Goal: Information Seeking & Learning: Find specific fact

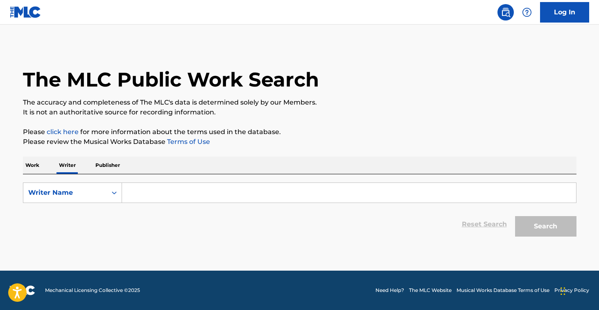
click at [172, 181] on div "SearchWithCriteria6a0e1f86-f78e-459c-b89a-ecb561cc6dee Writer Name Reset Search…" at bounding box center [300, 207] width 554 height 66
click at [172, 189] on input "Search Form" at bounding box center [349, 193] width 454 height 20
paste input "[PERSON_NAME]"
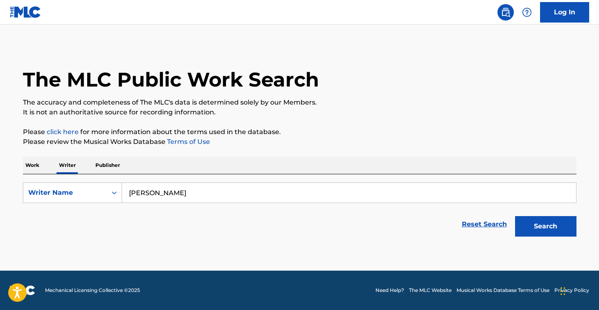
click at [545, 226] on button "Search" at bounding box center [545, 226] width 61 height 20
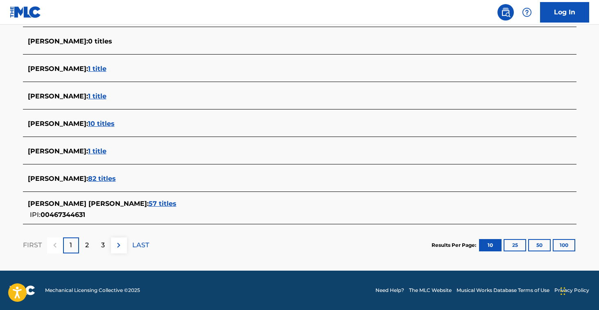
scroll to position [318, 0]
click at [159, 205] on span "57 titles" at bounding box center [163, 203] width 28 height 8
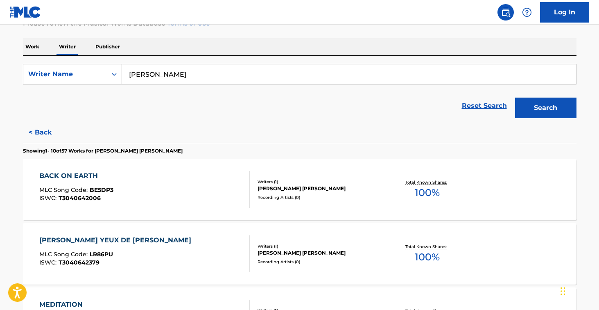
scroll to position [71, 0]
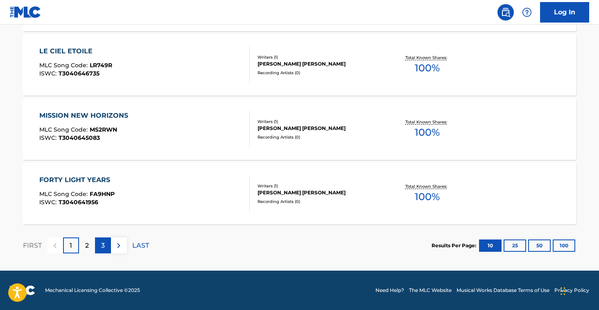
click at [102, 247] on p "3" at bounding box center [103, 245] width 4 height 10
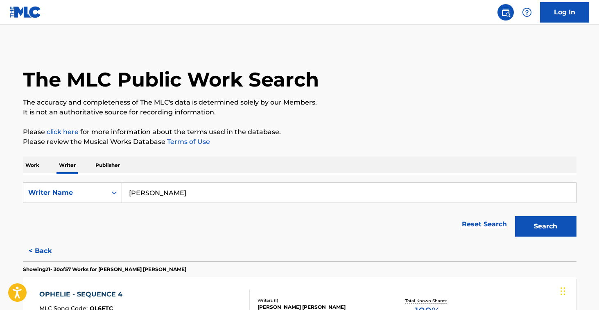
scroll to position [0, 0]
click at [193, 195] on input "[PERSON_NAME]" at bounding box center [349, 193] width 454 height 20
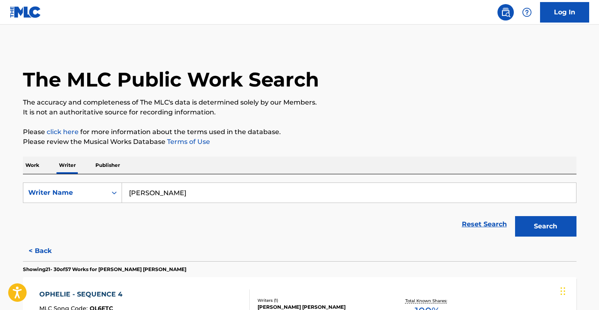
paste input "[PERSON_NAME]"
type input "[PERSON_NAME]"
click at [545, 226] on button "Search" at bounding box center [545, 226] width 61 height 20
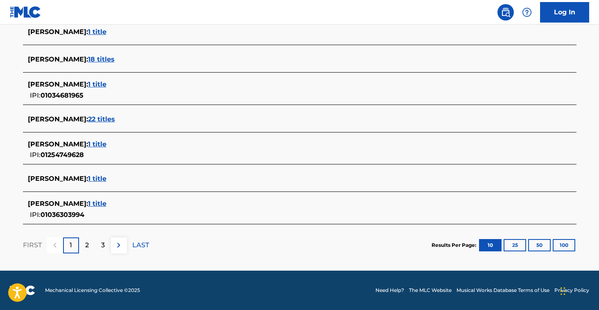
scroll to position [318, 0]
click at [98, 204] on span "1 title" at bounding box center [97, 203] width 18 height 8
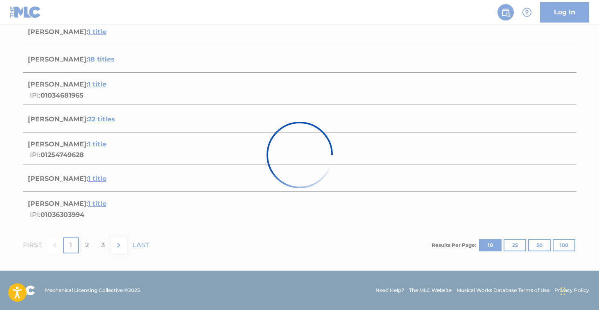
scroll to position [111, 0]
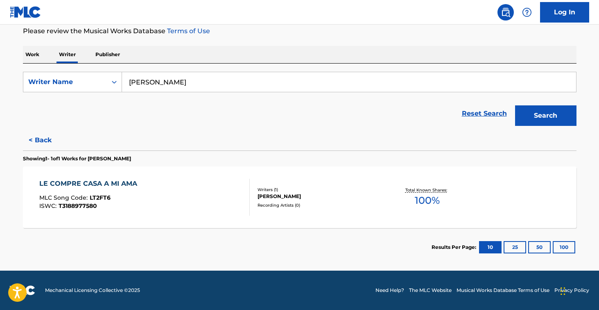
click at [155, 179] on div "LE COMPRE CASA A MI AMA MLC Song Code : LT2FT6 ISWC : T3188977580" at bounding box center [144, 197] width 210 height 37
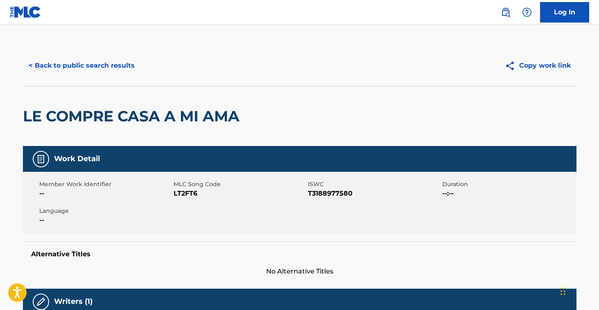
click at [184, 192] on span "LT2FT6" at bounding box center [240, 193] width 132 height 10
copy span "LT2FT6"
click at [113, 63] on button "< Back to public search results" at bounding box center [82, 65] width 118 height 20
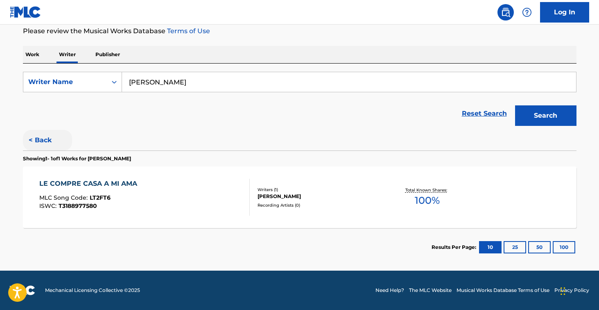
scroll to position [111, 0]
click at [47, 139] on button "< Back" at bounding box center [47, 140] width 49 height 20
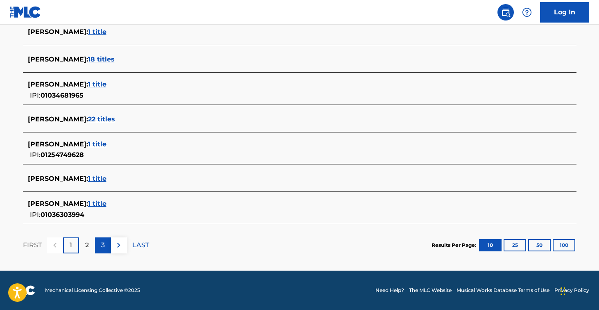
scroll to position [318, 0]
click at [87, 247] on p "2" at bounding box center [87, 245] width 4 height 10
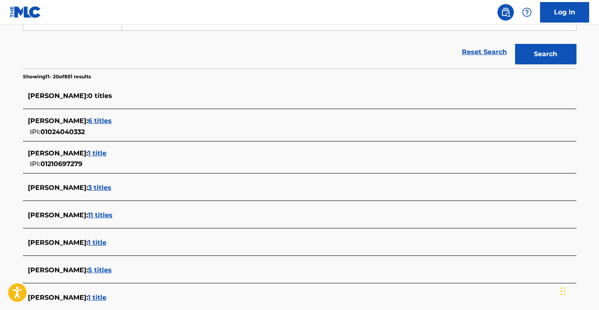
scroll to position [174, 0]
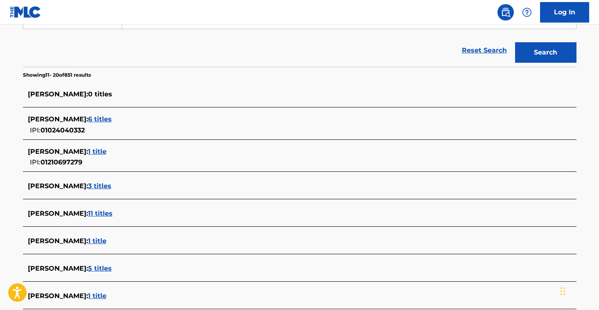
click at [89, 122] on span "6 titles" at bounding box center [100, 119] width 24 height 8
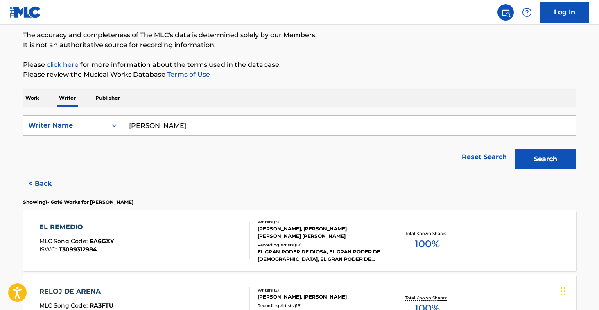
scroll to position [64, 0]
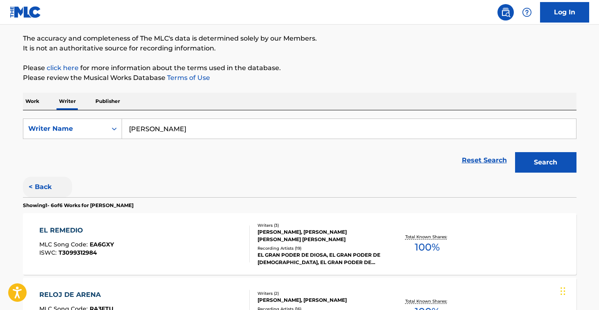
click at [42, 182] on button "< Back" at bounding box center [47, 187] width 49 height 20
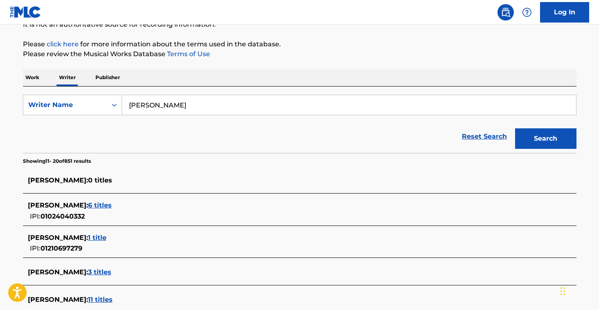
scroll to position [0, 0]
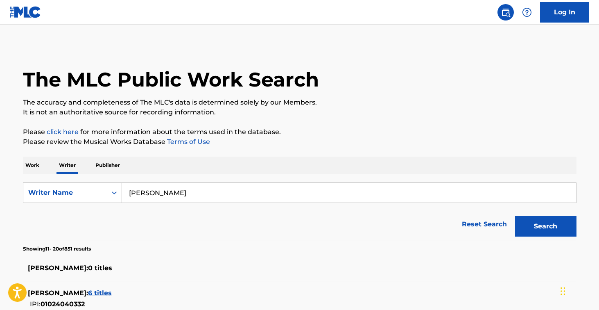
click at [183, 194] on input "[PERSON_NAME]" at bounding box center [349, 193] width 454 height 20
click at [37, 166] on p "Work" at bounding box center [32, 164] width 19 height 17
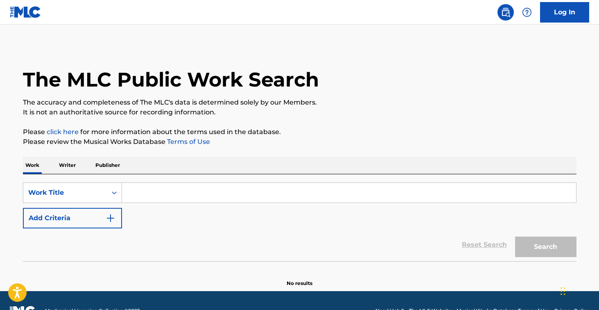
click at [162, 193] on input "Search Form" at bounding box center [349, 193] width 454 height 20
paste input "Aishite Aishite Aishite"
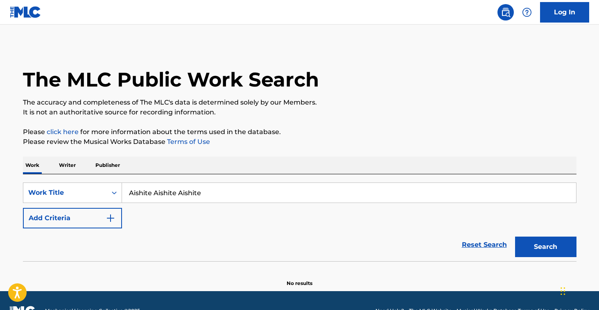
type input "Aishite Aishite Aishite"
click at [545, 247] on button "Search" at bounding box center [545, 246] width 61 height 20
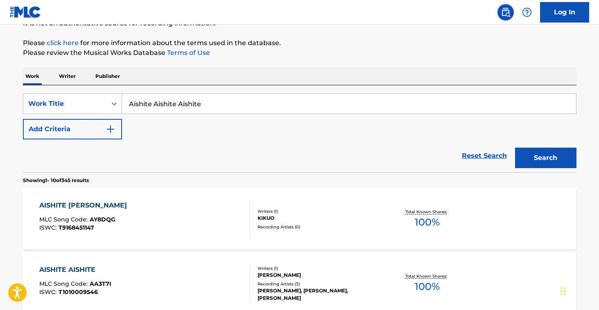
scroll to position [150, 0]
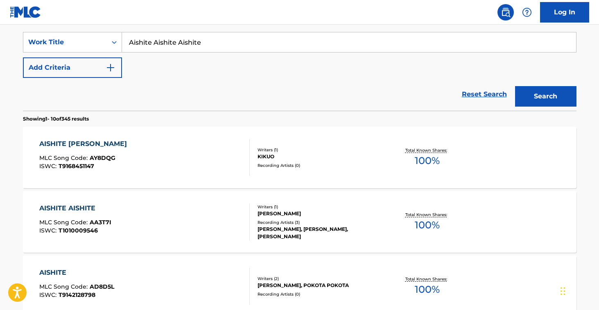
click at [209, 153] on div "AISHITE AISHITE AISHITE MLC Song Code : AY8DQG ISWC : T9168451147" at bounding box center [144, 157] width 210 height 37
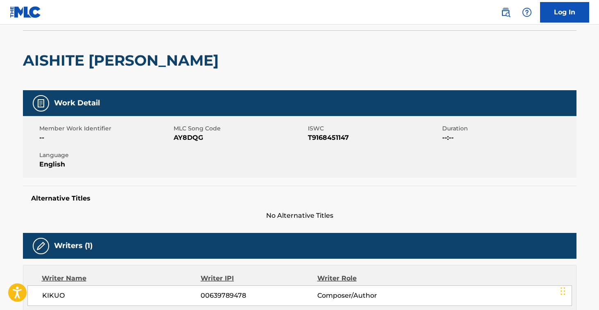
scroll to position [45, 0]
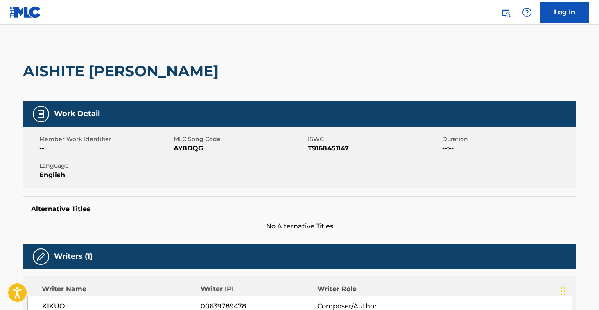
click at [192, 148] on span "AY8DQG" at bounding box center [240, 148] width 132 height 10
copy span "AY8DQG"
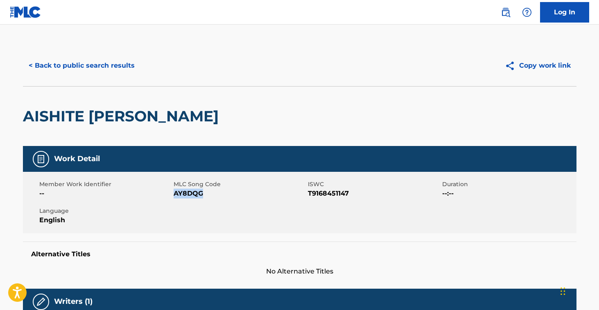
scroll to position [0, 0]
click at [109, 76] on div "< Back to public search results Copy work link" at bounding box center [300, 65] width 554 height 41
click at [131, 69] on button "< Back to public search results" at bounding box center [82, 65] width 118 height 20
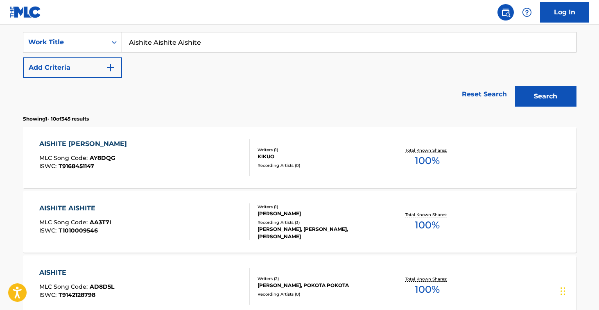
click at [207, 39] on input "Aishite Aishite Aishite" at bounding box center [349, 42] width 454 height 20
paste input "ll Night Radio"
type input "All Night Radio"
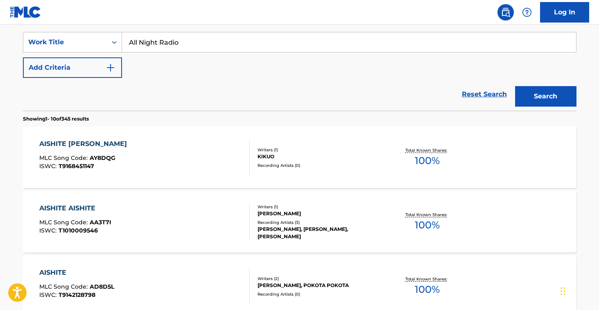
click at [545, 96] on button "Search" at bounding box center [545, 96] width 61 height 20
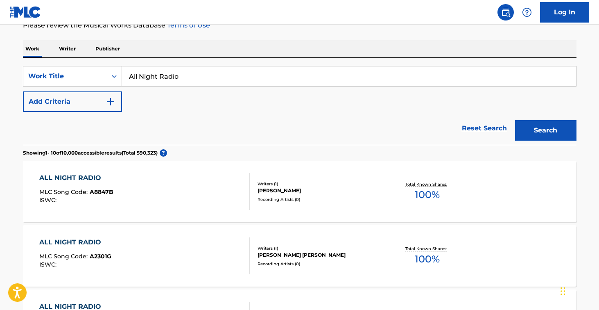
scroll to position [123, 0]
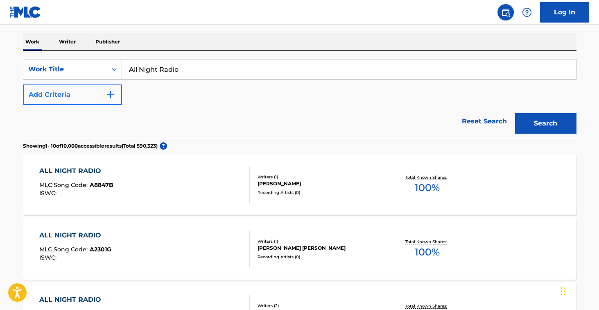
click at [104, 94] on button "Add Criteria" at bounding box center [72, 94] width 99 height 20
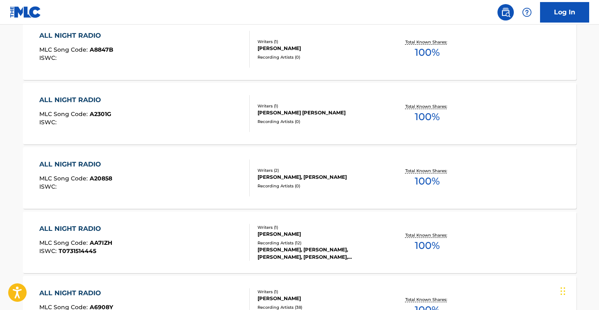
scroll to position [134, 0]
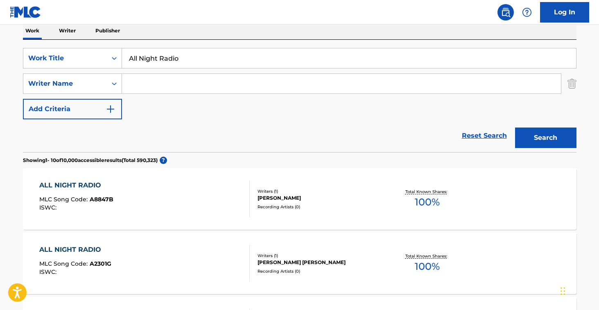
click at [189, 83] on input "Search Form" at bounding box center [341, 84] width 439 height 20
type input "[PERSON_NAME]"
click at [545, 138] on button "Search" at bounding box center [545, 137] width 61 height 20
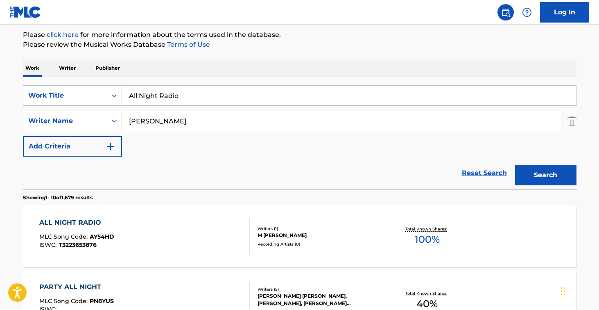
scroll to position [150, 0]
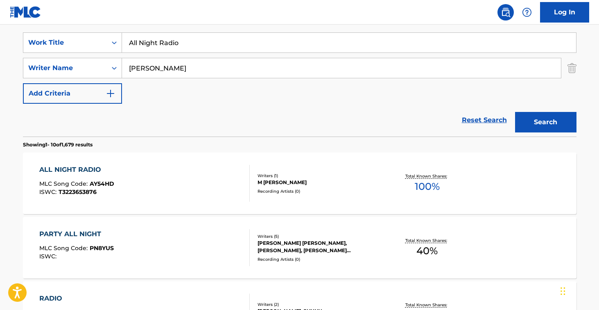
click at [186, 180] on div "ALL NIGHT RADIO MLC Song Code : AY54HD ISWC : T3223653876" at bounding box center [144, 183] width 210 height 37
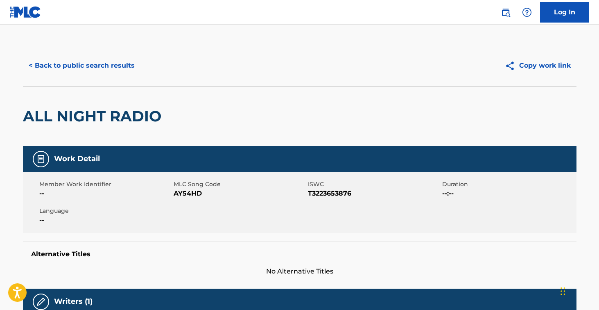
click at [192, 191] on span "AY54HD" at bounding box center [240, 193] width 132 height 10
copy span "AY54HD"
click at [112, 56] on button "< Back to public search results" at bounding box center [82, 65] width 118 height 20
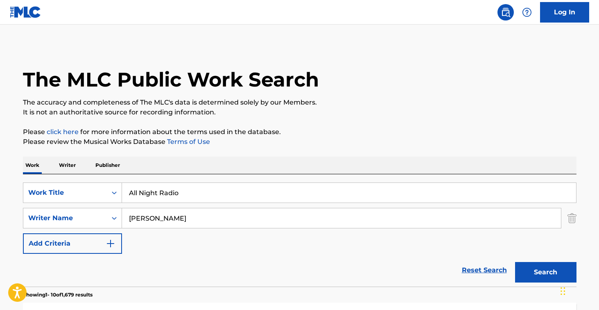
scroll to position [150, 0]
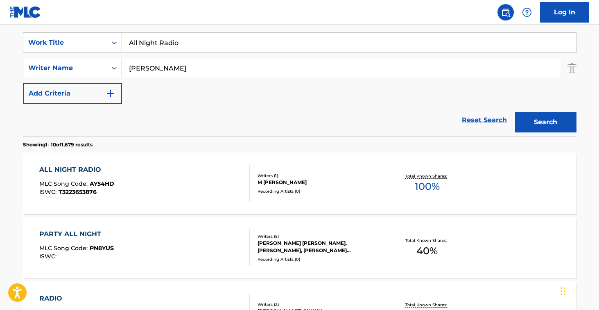
click at [196, 48] on input "All Night Radio" at bounding box center [349, 43] width 454 height 20
paste input "Backlight"
type input "Backlight"
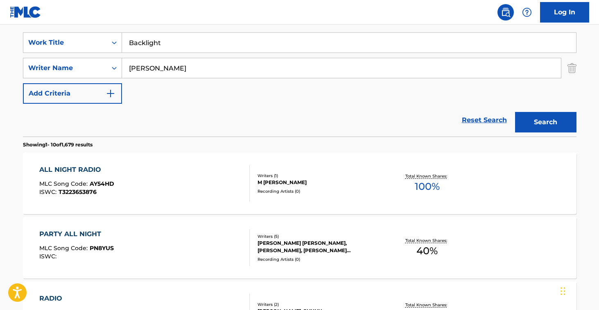
click at [188, 61] on input "[PERSON_NAME]" at bounding box center [341, 68] width 439 height 20
type input "vaundy"
click at [545, 122] on button "Search" at bounding box center [545, 122] width 61 height 20
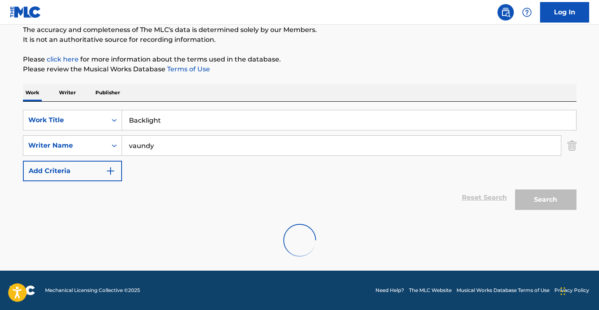
scroll to position [46, 0]
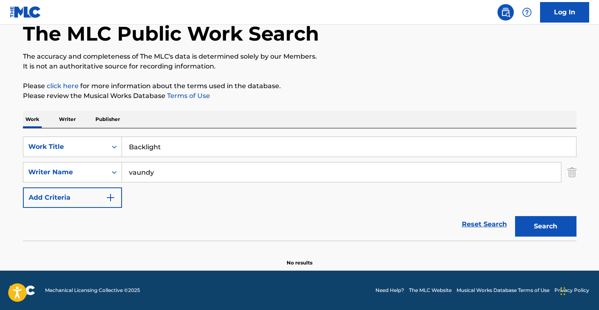
click at [210, 170] on input "vaundy" at bounding box center [341, 172] width 439 height 20
click at [545, 226] on button "Search" at bounding box center [545, 226] width 61 height 20
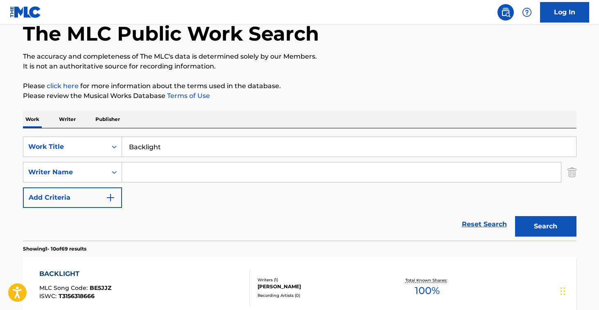
scroll to position [186, 0]
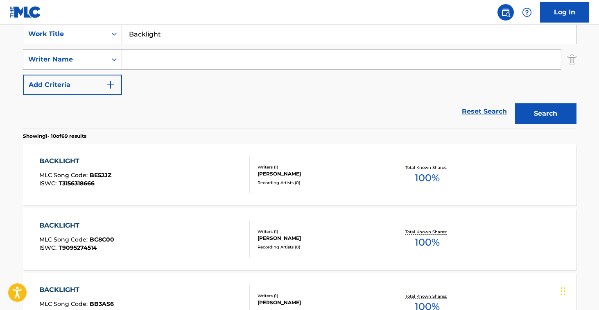
paste input "Fukutome"
click at [545, 113] on button "Search" at bounding box center [545, 113] width 61 height 20
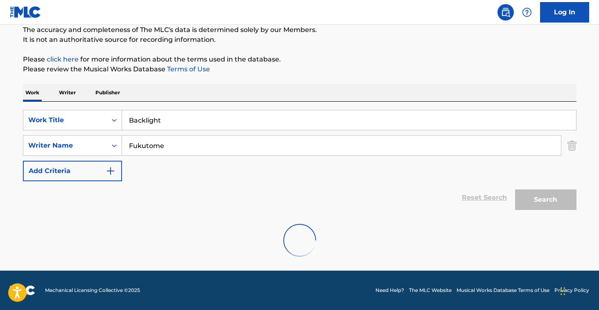
scroll to position [46, 0]
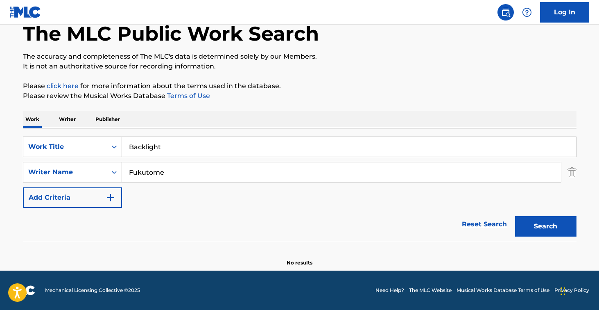
click at [206, 166] on input "Fukutome" at bounding box center [341, 172] width 439 height 20
paste input "Wataru"
click at [545, 226] on button "Search" at bounding box center [545, 226] width 61 height 20
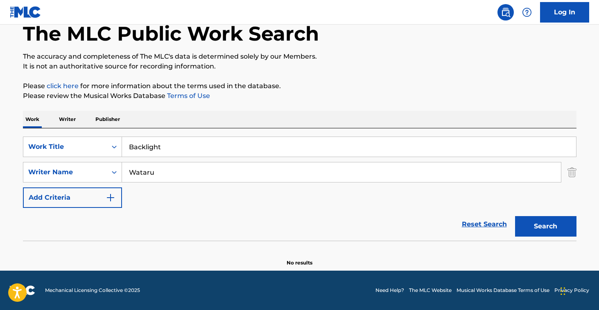
click at [217, 178] on input "Wataru" at bounding box center [341, 172] width 439 height 20
paste input "([PERSON_NAME])"
click at [545, 226] on button "Search" at bounding box center [545, 226] width 61 height 20
click at [131, 170] on input "([PERSON_NAME]" at bounding box center [341, 172] width 439 height 20
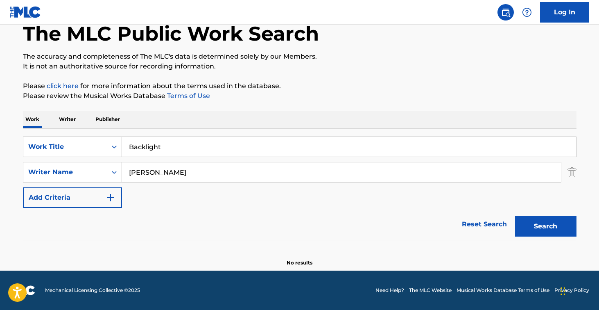
click at [545, 226] on button "Search" at bounding box center [545, 226] width 61 height 20
click at [158, 175] on input "[PERSON_NAME]" at bounding box center [341, 172] width 439 height 20
click at [545, 226] on button "Search" at bounding box center [545, 226] width 61 height 20
click at [158, 173] on input "福留" at bounding box center [341, 172] width 439 height 20
type input "福"
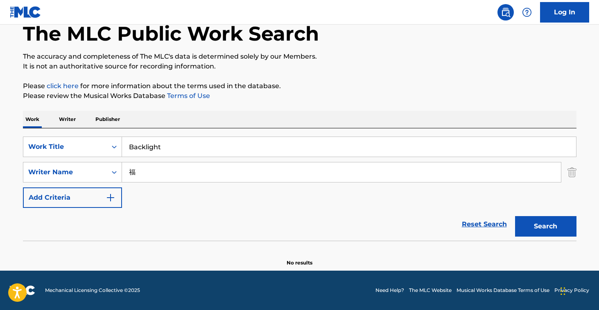
click at [545, 226] on button "Search" at bounding box center [545, 226] width 61 height 20
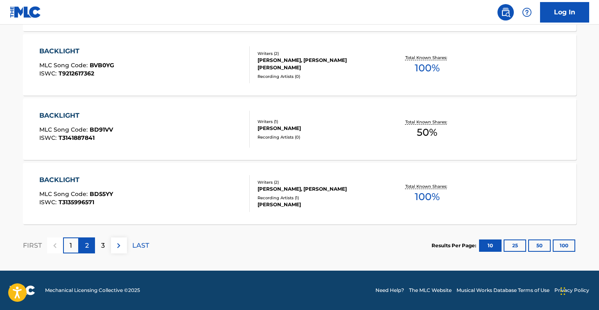
click at [91, 243] on div "2" at bounding box center [87, 245] width 16 height 16
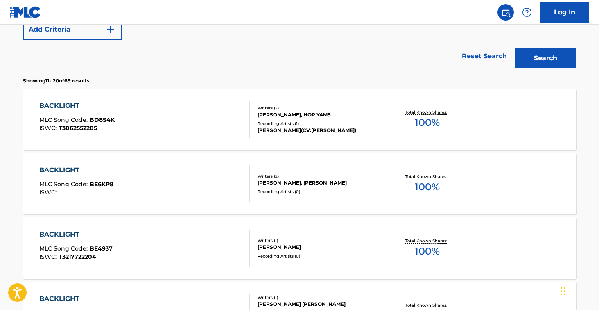
scroll to position [214, 0]
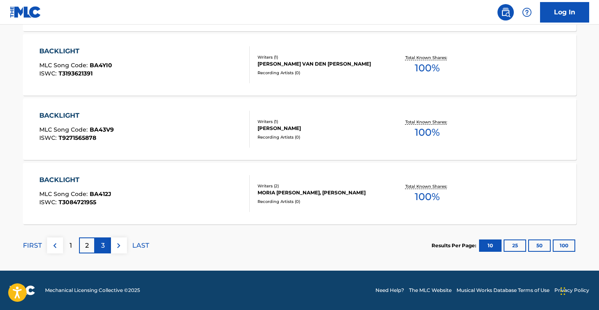
click at [106, 243] on div "3" at bounding box center [103, 245] width 16 height 16
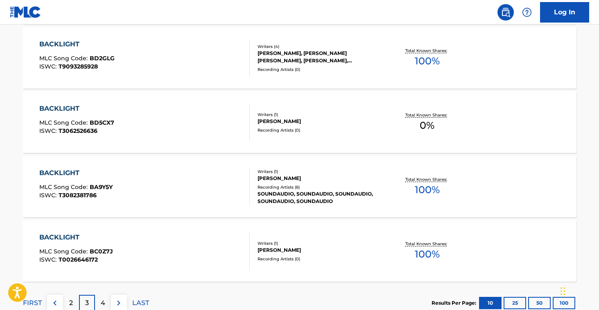
scroll to position [666, 0]
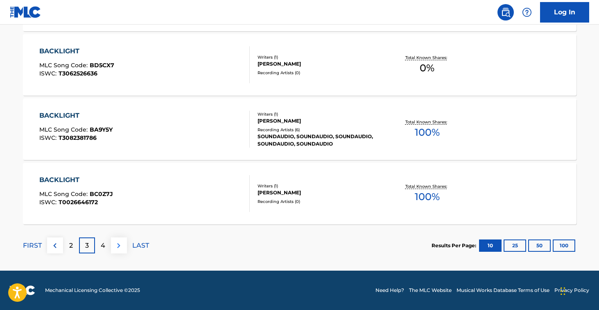
click at [119, 247] on img at bounding box center [119, 245] width 10 height 10
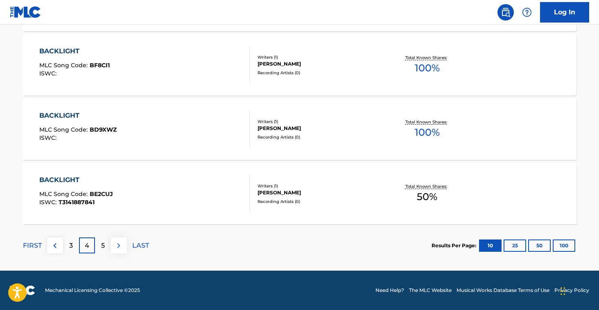
click at [120, 242] on img at bounding box center [119, 245] width 10 height 10
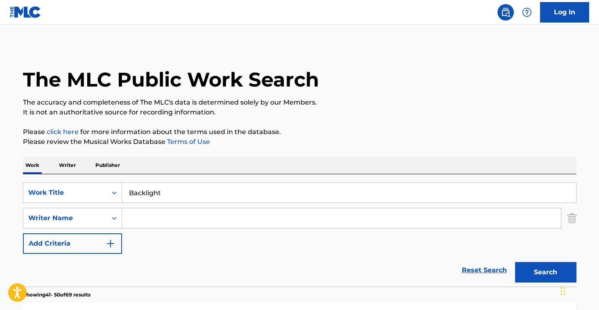
scroll to position [0, 0]
click at [165, 200] on input "Backlight" at bounding box center [349, 193] width 454 height 20
paste input "uriki No Dance"
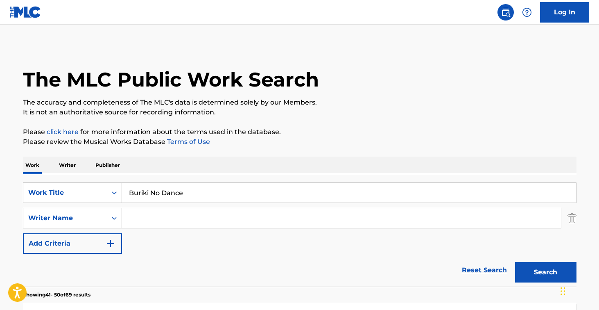
type input "Buriki No Dance"
click at [545, 272] on button "Search" at bounding box center [545, 272] width 61 height 20
click at [193, 208] on input "Search Form" at bounding box center [341, 218] width 439 height 20
type input "hinata"
click at [545, 272] on button "Search" at bounding box center [545, 272] width 61 height 20
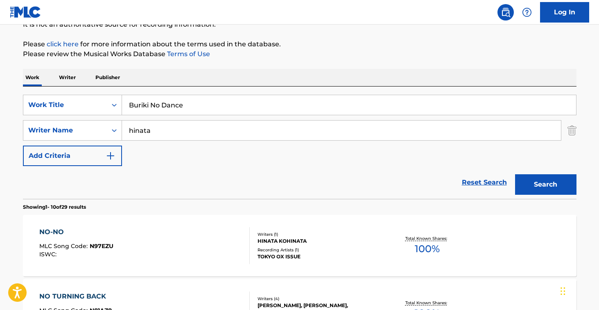
scroll to position [88, 0]
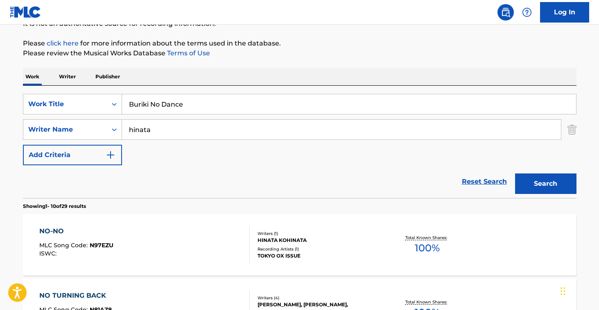
click at [187, 129] on input "hinata" at bounding box center [341, 130] width 439 height 20
click at [545, 183] on button "Search" at bounding box center [545, 183] width 61 height 20
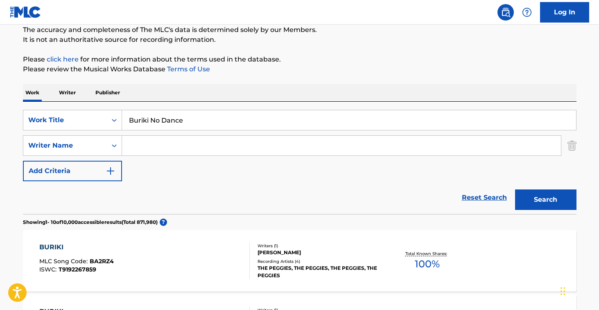
paste input "(日向電工)"
click at [131, 148] on input "(日向電工" at bounding box center [341, 146] width 439 height 20
click at [545, 199] on button "Search" at bounding box center [545, 199] width 61 height 20
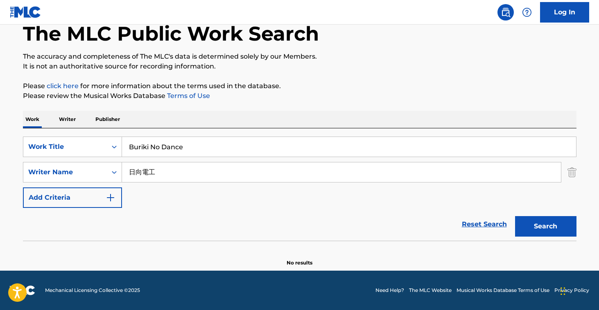
scroll to position [46, 0]
click at [252, 171] on input "日向電工" at bounding box center [341, 172] width 439 height 20
click at [545, 226] on button "Search" at bounding box center [545, 226] width 61 height 20
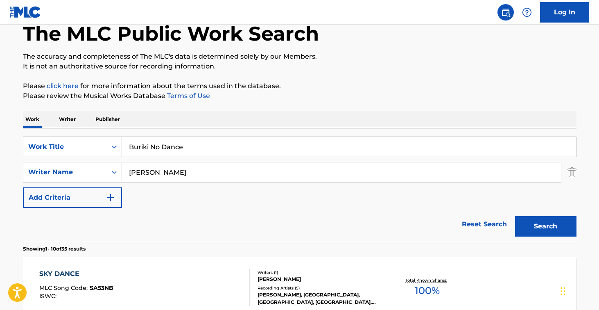
type input "[PERSON_NAME]"
click at [545, 226] on button "Search" at bounding box center [545, 226] width 61 height 20
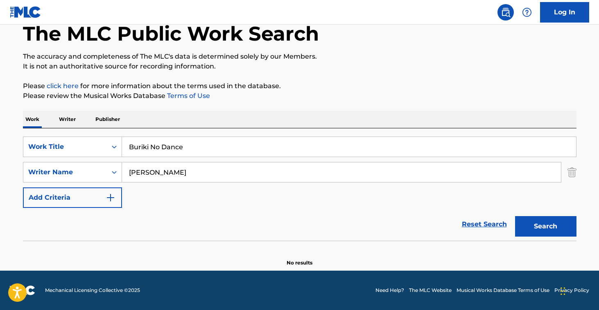
click at [215, 152] on input "Buriki No Dance" at bounding box center [349, 147] width 454 height 20
click at [545, 226] on button "Search" at bounding box center [545, 226] width 61 height 20
click at [161, 147] on input "dance" at bounding box center [349, 147] width 454 height 20
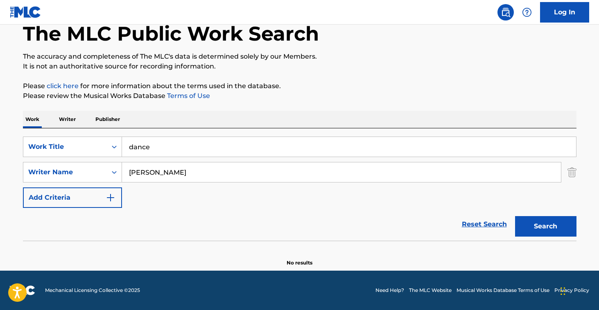
click at [161, 147] on input "dance" at bounding box center [349, 147] width 454 height 20
click at [545, 226] on button "Search" at bounding box center [545, 226] width 61 height 20
click at [162, 144] on input "tin" at bounding box center [349, 147] width 454 height 20
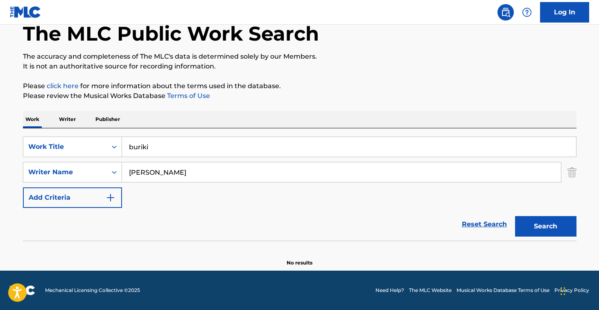
click at [545, 226] on button "Search" at bounding box center [545, 226] width 61 height 20
click at [156, 146] on input "buriki" at bounding box center [349, 147] width 454 height 20
paste input "Crime And Punishment"
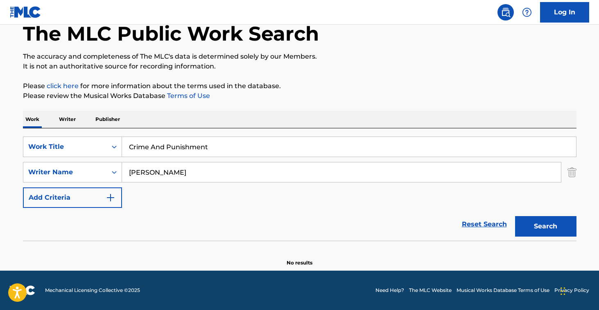
type input "Crime And Punishment"
click at [165, 172] on input "[PERSON_NAME]" at bounding box center [341, 172] width 439 height 20
click at [545, 226] on button "Search" at bounding box center [545, 226] width 61 height 20
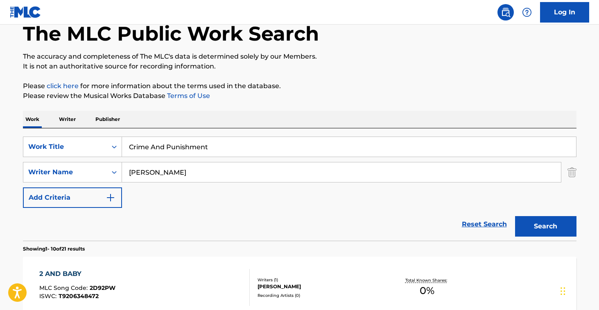
click at [177, 174] on input "[PERSON_NAME]" at bounding box center [341, 172] width 439 height 20
click at [545, 226] on button "Search" at bounding box center [545, 226] width 61 height 20
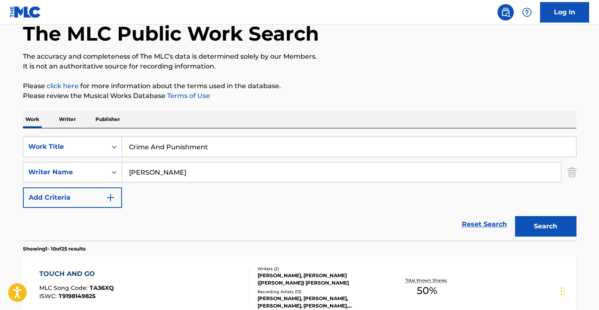
click at [165, 169] on input "[PERSON_NAME]" at bounding box center [341, 172] width 439 height 20
click at [545, 226] on button "Search" at bounding box center [545, 226] width 61 height 20
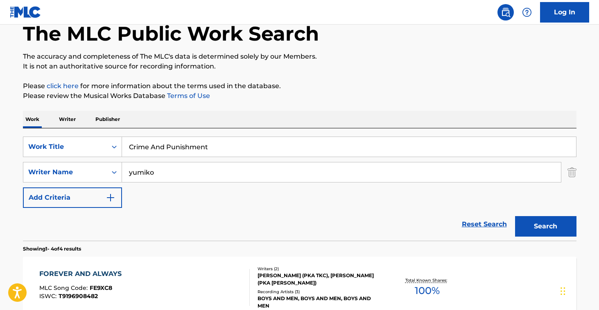
click at [160, 168] on input "yumiko" at bounding box center [341, 172] width 439 height 20
click at [545, 226] on button "Search" at bounding box center [545, 226] width 61 height 20
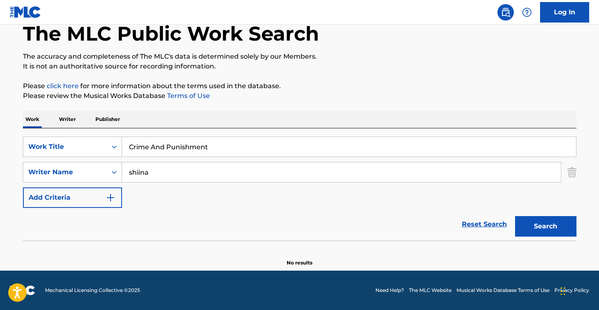
type input "shiina"
click at [545, 226] on button "Search" at bounding box center [545, 226] width 61 height 20
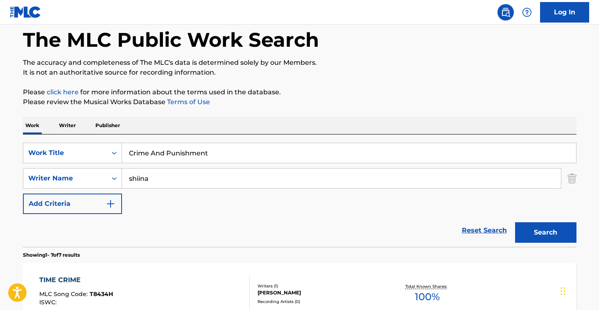
scroll to position [108, 0]
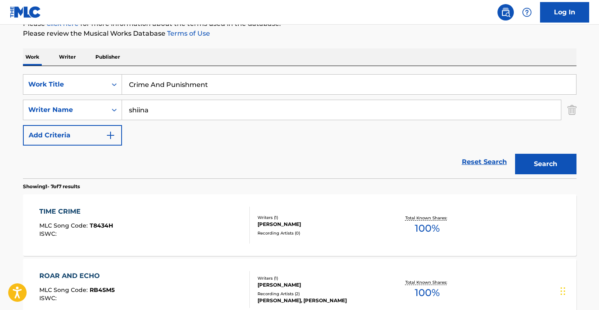
click at [197, 92] on input "Crime And Punishment" at bounding box center [349, 85] width 454 height 20
paste input "[PERSON_NAME] and Fireflies"
type input "[PERSON_NAME] and Fireflies"
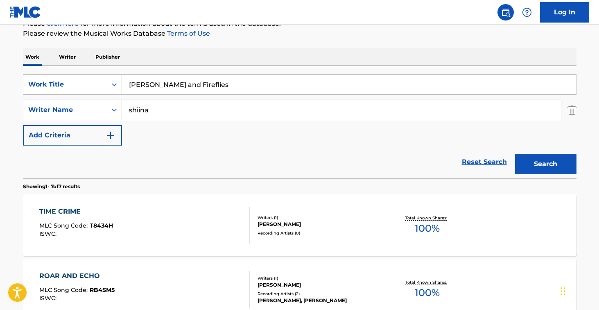
click at [185, 111] on input "shiina" at bounding box center [341, 110] width 439 height 20
click at [545, 164] on button "Search" at bounding box center [545, 164] width 61 height 20
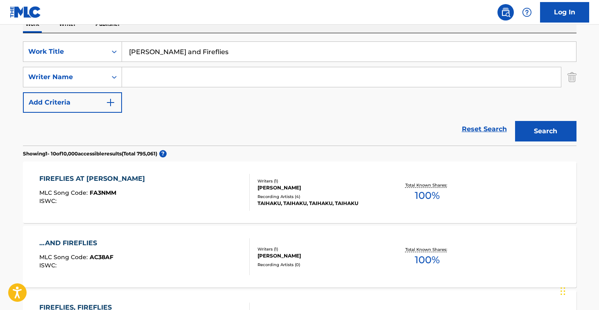
scroll to position [142, 0]
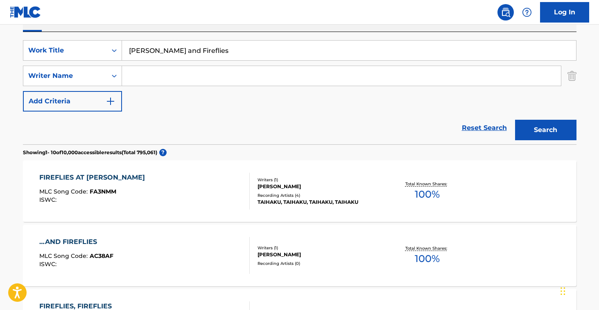
click at [205, 54] on input "[PERSON_NAME] and Fireflies" at bounding box center [349, 51] width 454 height 20
paste input "ried Flower"
type input "Dried Flowers"
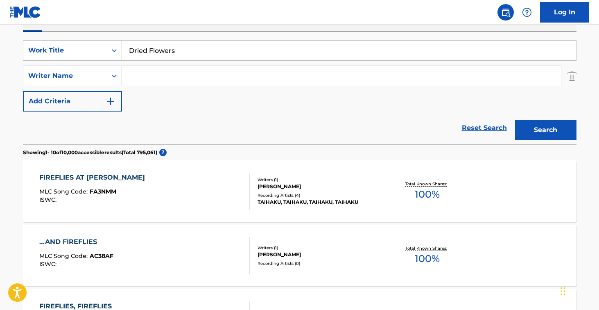
click at [545, 130] on button "Search" at bounding box center [545, 130] width 61 height 20
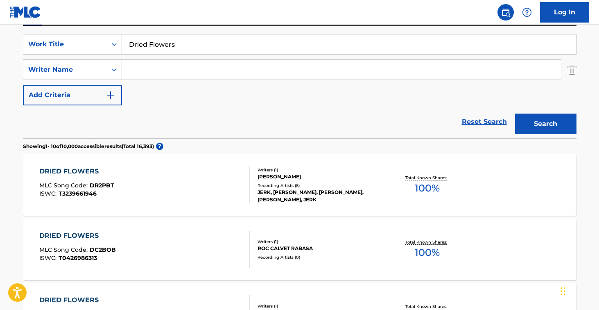
scroll to position [175, 0]
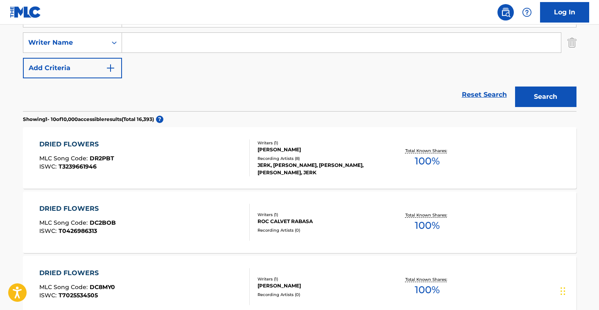
click at [204, 42] on input "Search Form" at bounding box center [341, 43] width 439 height 20
click at [545, 97] on button "Search" at bounding box center [545, 96] width 61 height 20
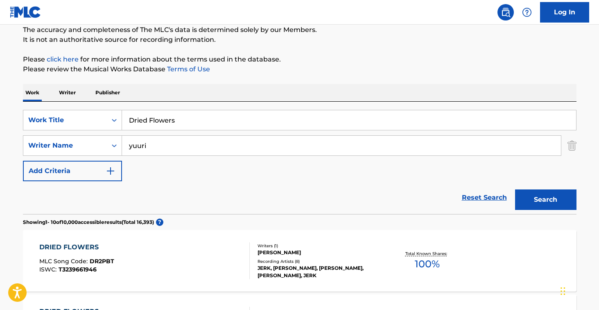
scroll to position [46, 0]
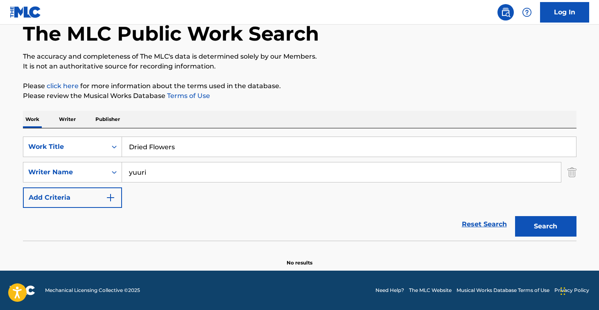
click at [222, 165] on input "yuuri" at bounding box center [341, 172] width 439 height 20
click at [545, 226] on button "Search" at bounding box center [545, 226] width 61 height 20
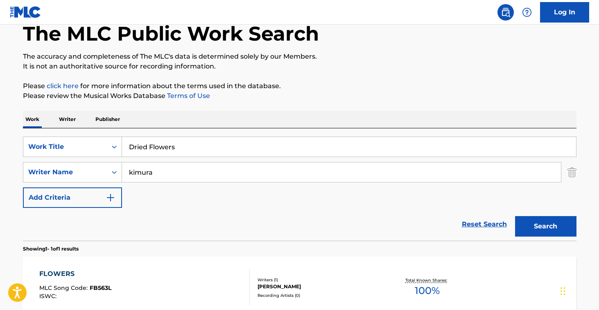
click at [186, 176] on input "kimura" at bounding box center [341, 172] width 439 height 20
paste input "[PERSON_NAME]"
click at [545, 226] on button "Search" at bounding box center [545, 226] width 61 height 20
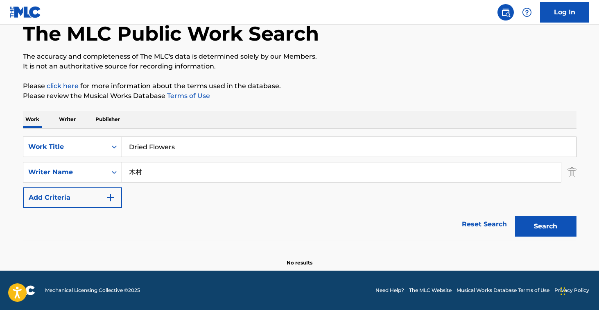
click at [545, 226] on button "Search" at bounding box center [545, 226] width 61 height 20
type input "木"
click at [545, 226] on button "Search" at bounding box center [545, 226] width 61 height 20
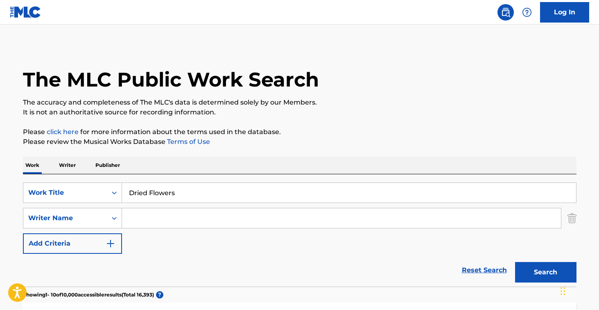
scroll to position [0, 0]
click at [175, 189] on input "Dried Flowers" at bounding box center [349, 193] width 454 height 20
paste input "Eien No Akuruhi"
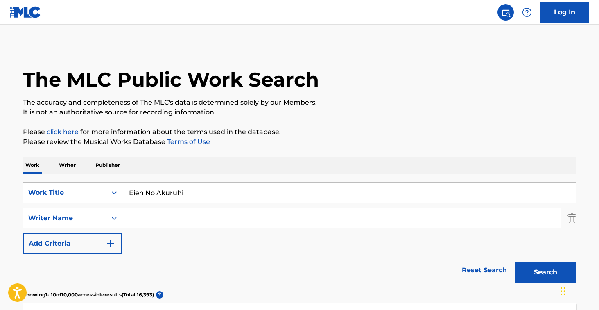
type input "Eien No Akuruhi"
click at [545, 272] on button "Search" at bounding box center [545, 272] width 61 height 20
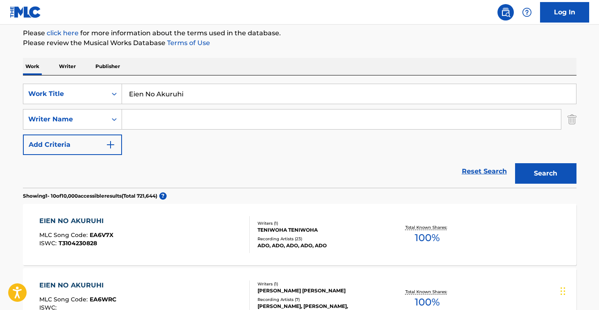
scroll to position [100, 0]
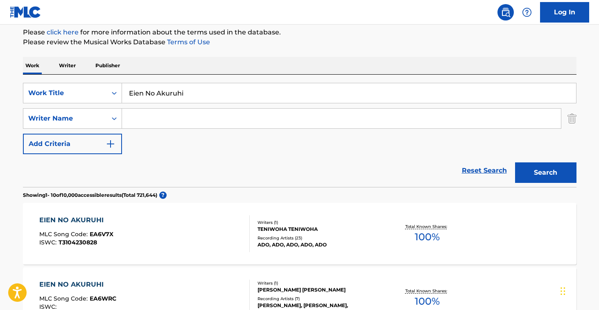
click at [213, 240] on div "EIEN NO AKURUHI MLC Song Code : EA6V7X ISWC : T3104230828" at bounding box center [144, 233] width 210 height 37
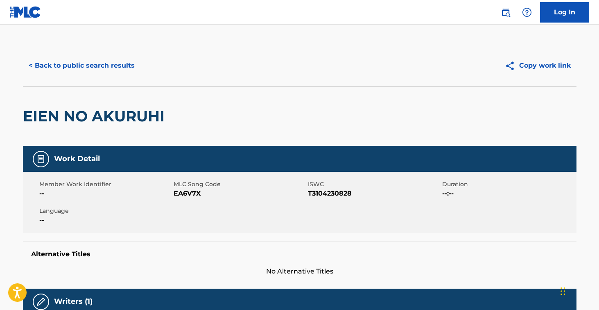
click at [191, 193] on span "EA6V7X" at bounding box center [240, 193] width 132 height 10
copy span "EA6V7X"
click at [125, 68] on button "< Back to public search results" at bounding box center [82, 65] width 118 height 20
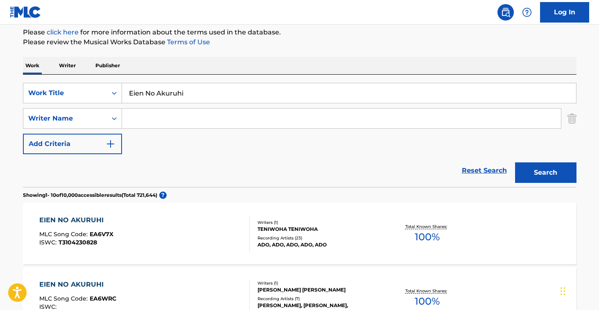
click at [209, 90] on input "Eien No Akuruhi" at bounding box center [349, 93] width 454 height 20
paste input "God-ish"
type input "God-ish"
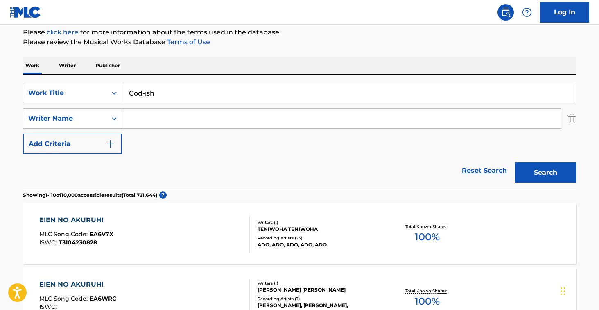
click at [545, 172] on button "Search" at bounding box center [545, 172] width 61 height 20
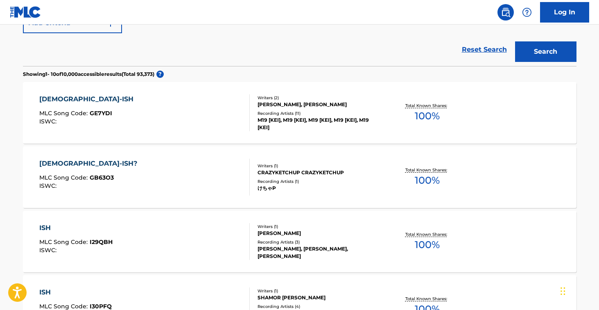
scroll to position [220, 0]
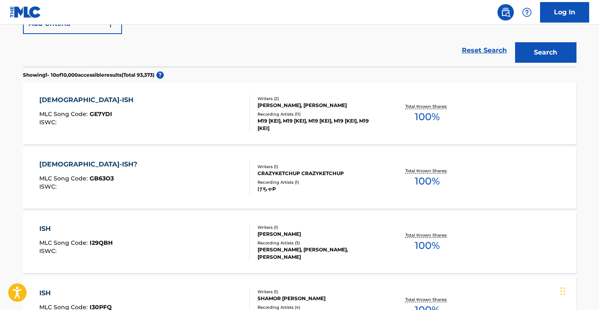
click at [225, 113] on div "GOD-ISH MLC Song Code : GE7YDI ISWC :" at bounding box center [144, 113] width 210 height 37
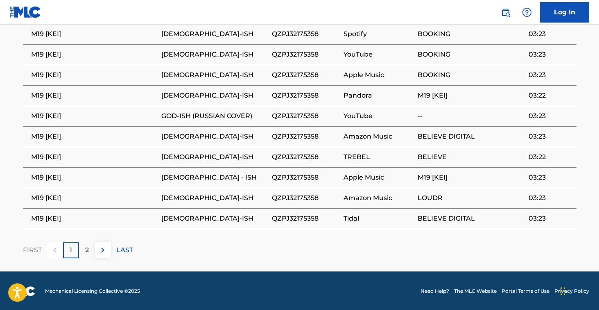
click at [112, 245] on div "FIRST 1 2 LAST" at bounding box center [300, 250] width 554 height 16
click at [105, 246] on img at bounding box center [103, 250] width 10 height 10
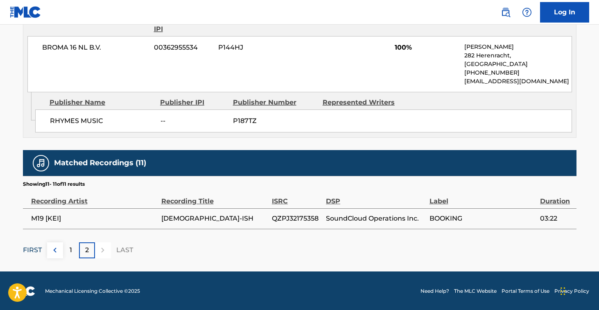
click at [34, 246] on p "FIRST" at bounding box center [32, 250] width 19 height 10
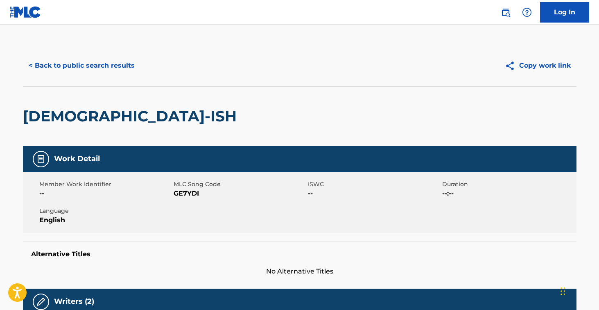
click at [94, 76] on div "< Back to public search results Copy work link" at bounding box center [300, 65] width 554 height 41
click at [101, 68] on button "< Back to public search results" at bounding box center [82, 65] width 118 height 20
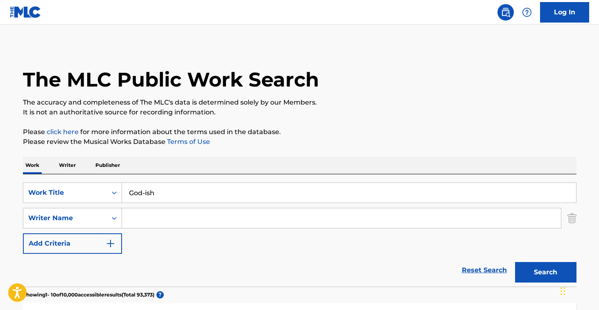
click at [191, 188] on input "God-ish" at bounding box center [349, 193] width 454 height 20
paste input "Himawari"
type input "Himawari"
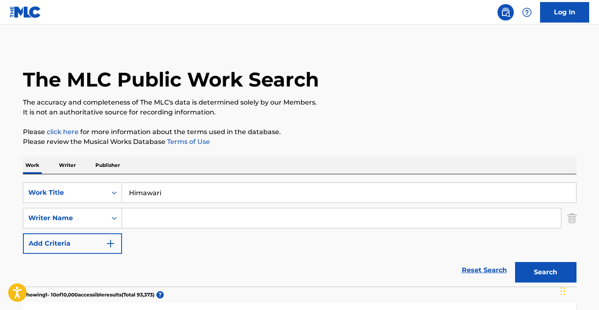
click at [545, 272] on button "Search" at bounding box center [545, 272] width 61 height 20
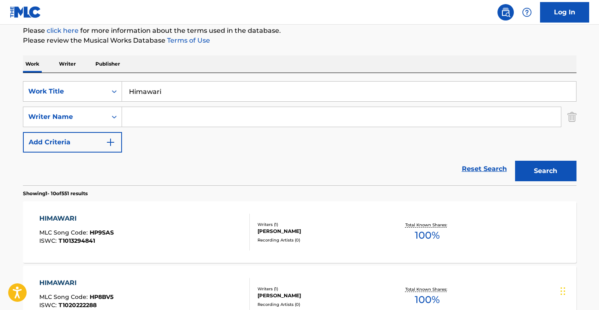
scroll to position [153, 0]
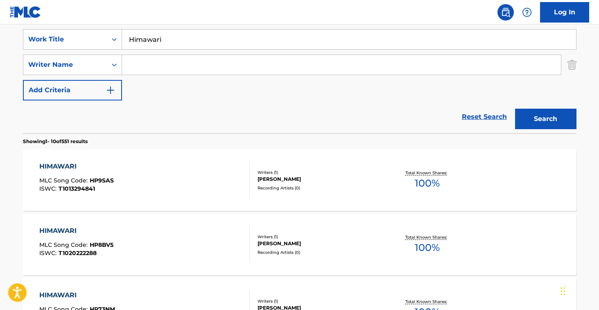
click at [197, 63] on input "Search Form" at bounding box center [341, 65] width 439 height 20
paste input "Mewhan"
click at [545, 119] on button "Search" at bounding box center [545, 119] width 61 height 20
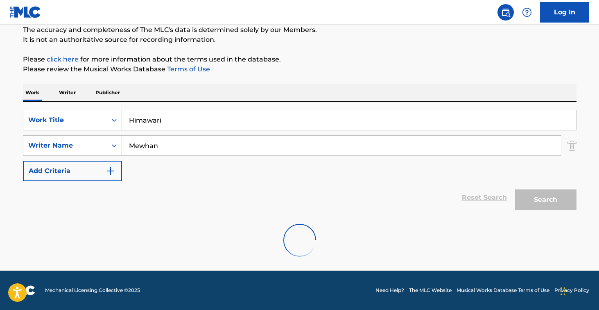
scroll to position [46, 0]
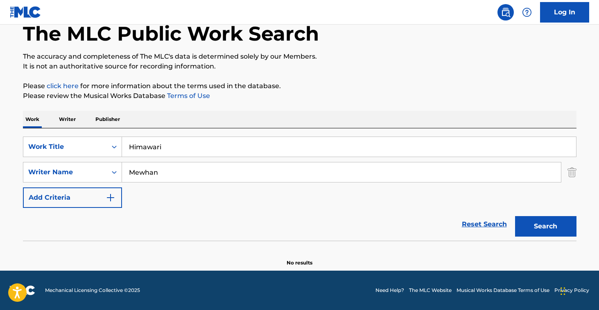
click at [230, 167] on input "Mewhan" at bounding box center [341, 172] width 439 height 20
click at [545, 226] on button "Search" at bounding box center [545, 226] width 61 height 20
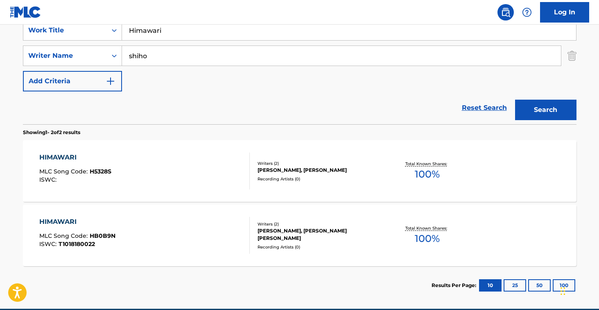
scroll to position [134, 0]
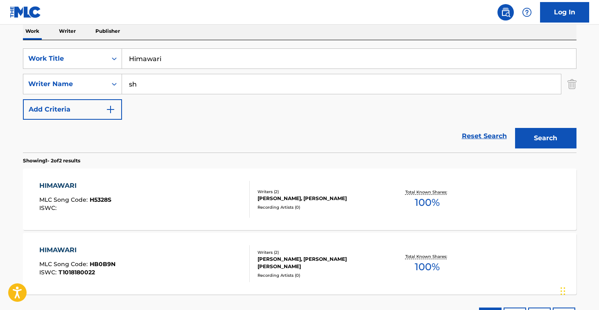
type input "s"
click at [545, 138] on button "Search" at bounding box center [545, 138] width 61 height 20
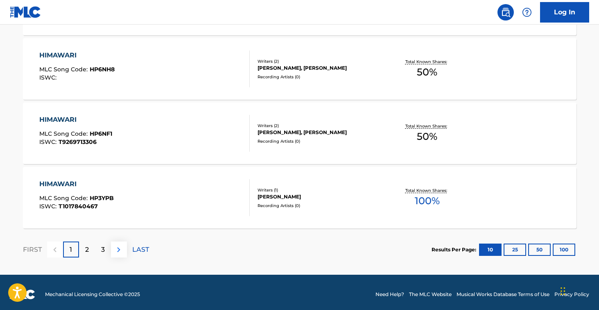
click at [122, 254] on button at bounding box center [119, 249] width 16 height 16
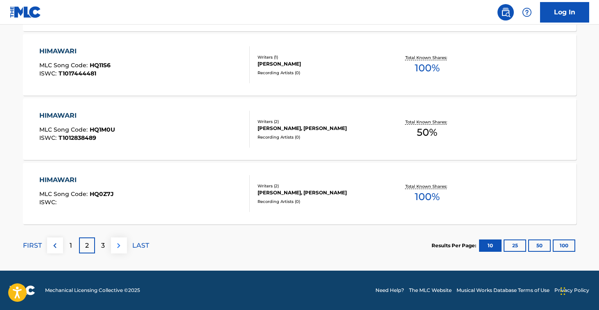
click at [122, 248] on img at bounding box center [119, 245] width 10 height 10
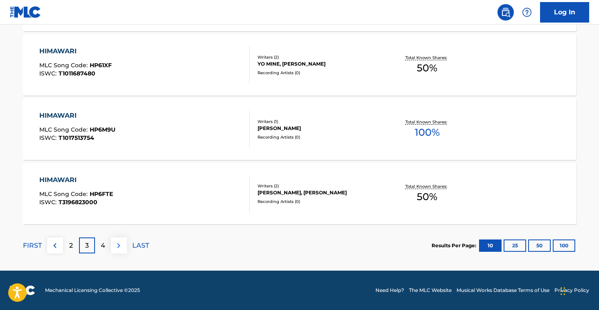
click at [118, 248] on img at bounding box center [119, 245] width 10 height 10
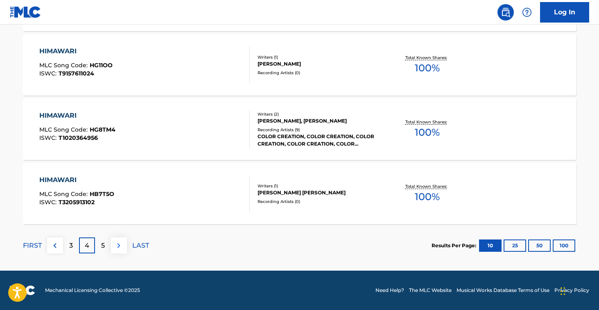
click at [118, 248] on img at bounding box center [119, 245] width 10 height 10
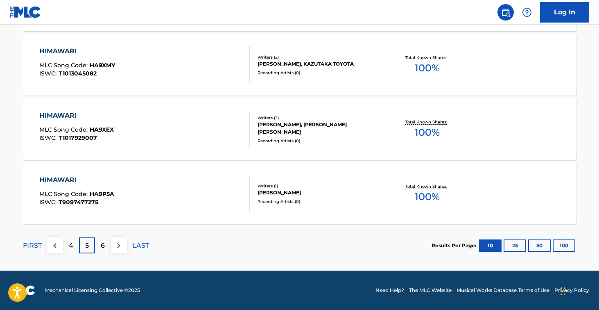
click at [118, 248] on img at bounding box center [119, 245] width 10 height 10
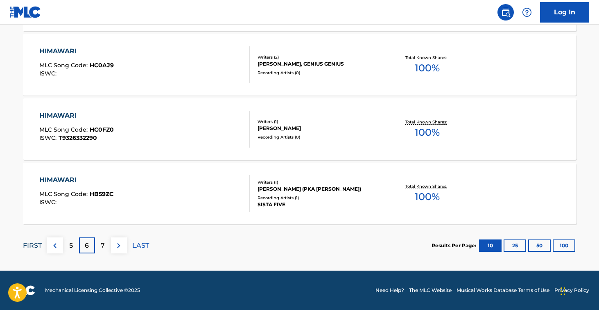
click at [37, 249] on p "FIRST" at bounding box center [32, 245] width 19 height 10
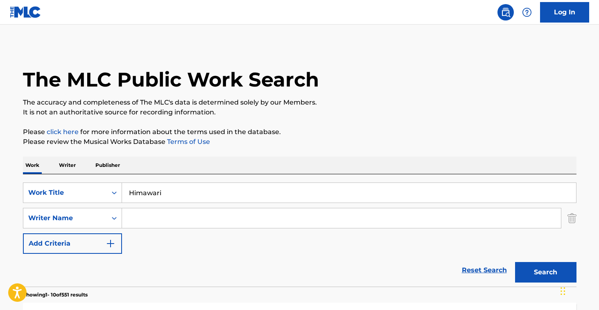
scroll to position [0, 0]
click at [183, 192] on input "Himawari" at bounding box center [349, 193] width 454 height 20
paste input "I’m invincible"
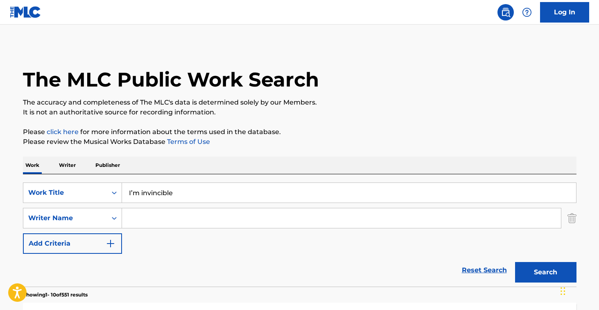
type input "I’m invincible"
click at [545, 272] on button "Search" at bounding box center [545, 272] width 61 height 20
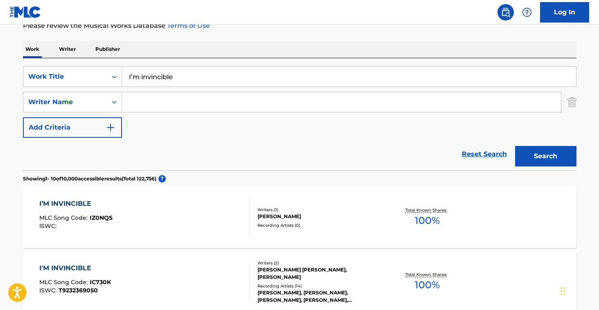
scroll to position [15, 0]
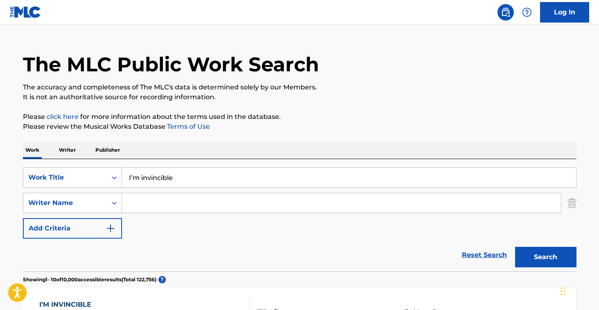
click at [166, 208] on input "Search Form" at bounding box center [341, 203] width 439 height 20
paste input "[PERSON_NAME]"
click at [545, 257] on button "Search" at bounding box center [545, 257] width 61 height 20
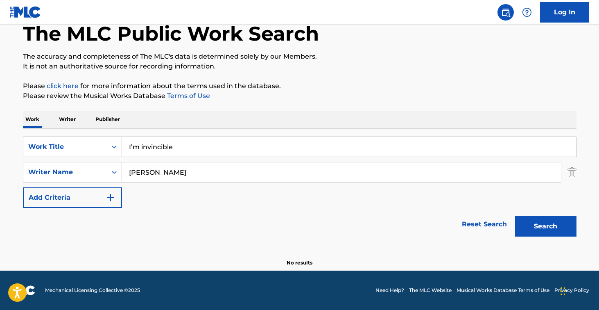
scroll to position [46, 0]
click at [141, 164] on input "[PERSON_NAME]" at bounding box center [341, 172] width 439 height 20
click at [141, 170] on input "[PERSON_NAME]" at bounding box center [341, 172] width 439 height 20
click at [545, 226] on button "Search" at bounding box center [545, 226] width 61 height 20
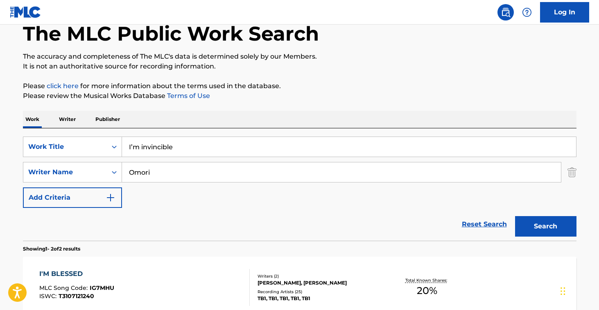
click at [142, 172] on input "Omori" at bounding box center [341, 172] width 439 height 20
type input "o"
paste input "[PERSON_NAME]"
click at [545, 226] on button "Search" at bounding box center [545, 226] width 61 height 20
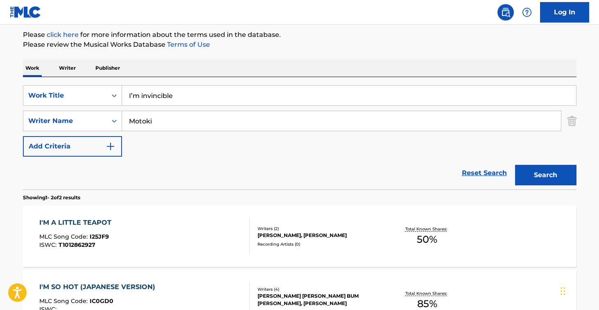
scroll to position [103, 0]
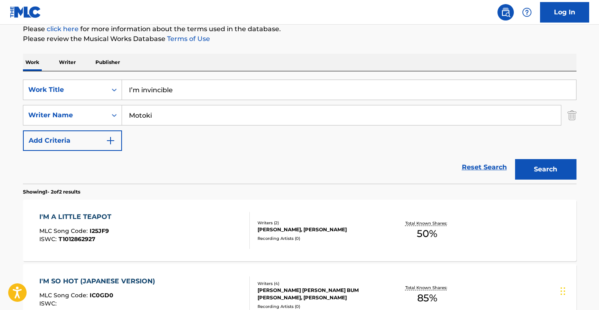
click at [196, 115] on input "Motoki" at bounding box center [341, 115] width 439 height 20
paste input "[PERSON_NAME]"
type input "[PERSON_NAME]"
click at [545, 169] on button "Search" at bounding box center [545, 169] width 61 height 20
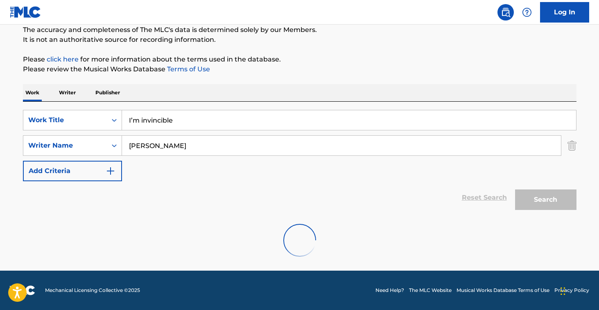
scroll to position [46, 0]
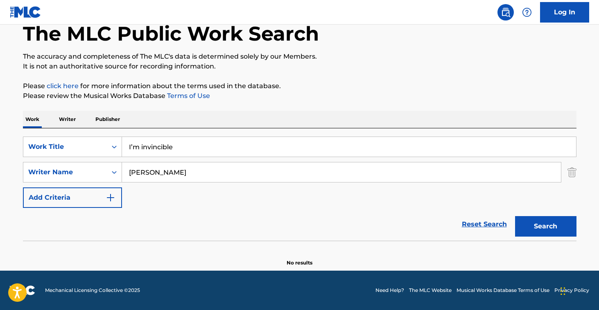
click at [134, 147] on input "I’m invincible" at bounding box center [349, 147] width 454 height 20
click at [545, 226] on button "Search" at bounding box center [545, 226] width 61 height 20
click at [134, 147] on input "Im invincible" at bounding box center [349, 147] width 454 height 20
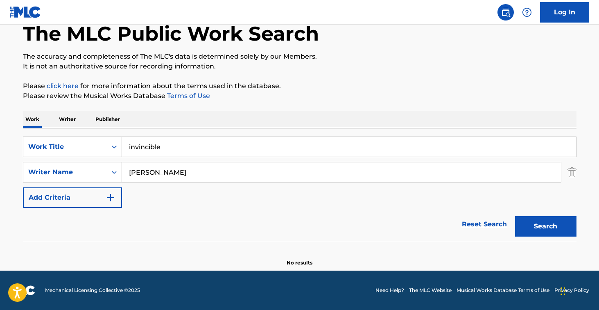
type input "invincible"
click at [545, 226] on button "Search" at bounding box center [545, 226] width 61 height 20
click at [145, 178] on input "[PERSON_NAME]" at bounding box center [341, 172] width 439 height 20
type input "大森元motor"
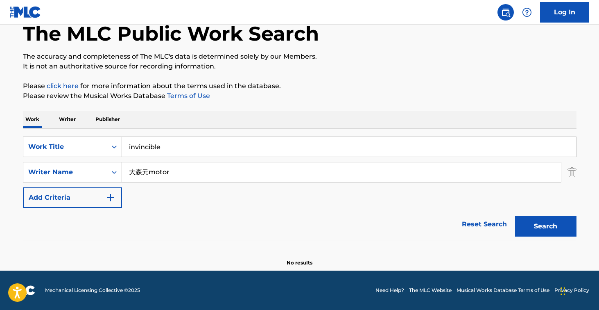
drag, startPoint x: 145, startPoint y: 178, endPoint x: 147, endPoint y: 171, distance: 7.2
click at [147, 171] on input "大森元motor" at bounding box center [341, 172] width 439 height 20
drag, startPoint x: 147, startPoint y: 171, endPoint x: 129, endPoint y: 171, distance: 18.4
click at [130, 171] on input "大森元motor" at bounding box center [341, 172] width 439 height 20
click at [545, 226] on button "Search" at bounding box center [545, 226] width 61 height 20
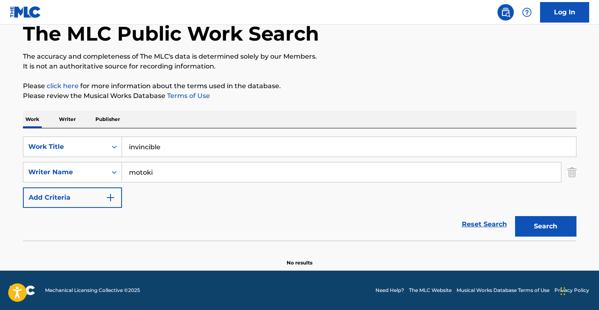
click at [154, 174] on input "motoki" at bounding box center [341, 172] width 439 height 20
type input "e"
type input "omori"
click at [545, 226] on button "Search" at bounding box center [545, 226] width 61 height 20
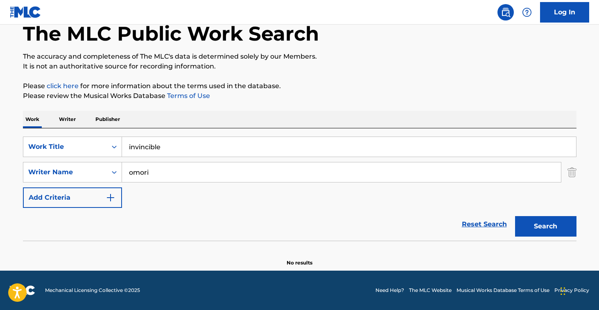
click at [170, 146] on input "invincible" at bounding box center [349, 147] width 454 height 20
paste input "Kawaikute Gomen"
type input "Kawaikute Gomen"
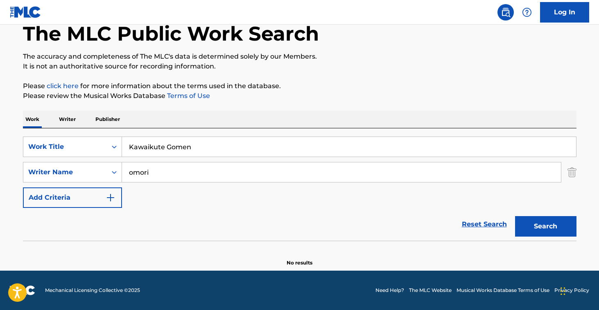
click at [170, 170] on input "omori" at bounding box center [341, 172] width 439 height 20
click at [545, 226] on button "Search" at bounding box center [545, 226] width 61 height 20
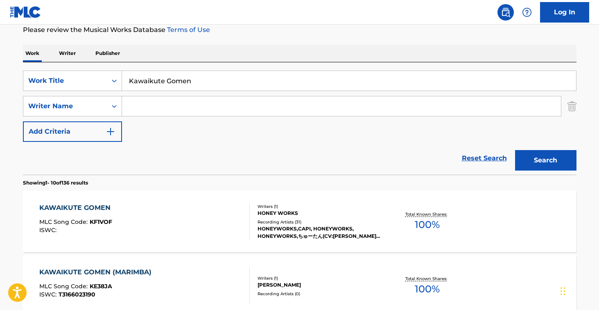
scroll to position [119, 0]
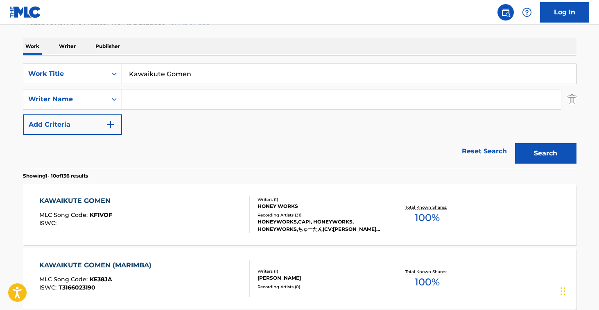
click at [182, 207] on div "KAWAIKUTE GOMEN MLC Song Code : KF1VOF ISWC :" at bounding box center [144, 214] width 210 height 37
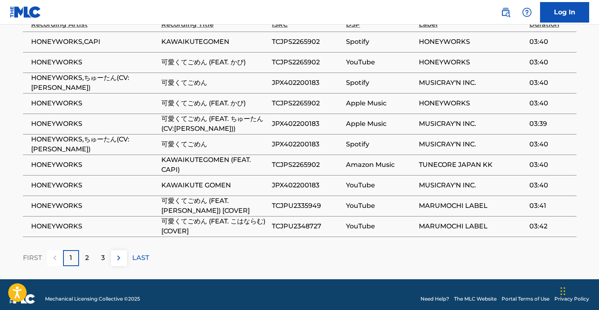
scroll to position [602, 0]
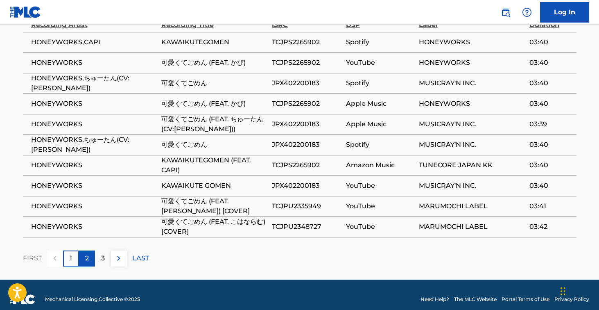
click at [85, 253] on p "2" at bounding box center [87, 258] width 4 height 10
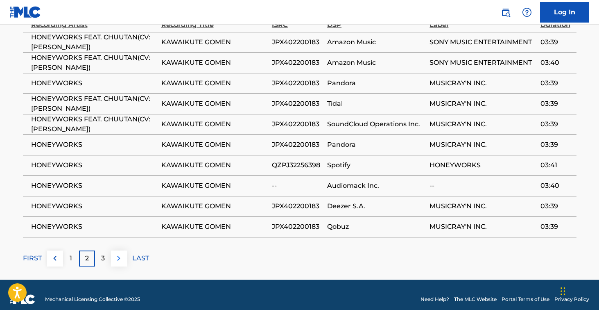
click at [116, 253] on img at bounding box center [119, 258] width 10 height 10
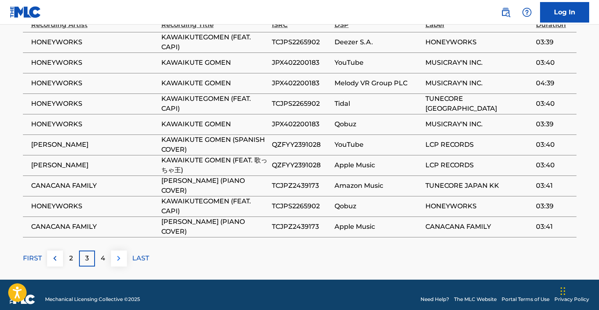
click at [116, 253] on img at bounding box center [119, 258] width 10 height 10
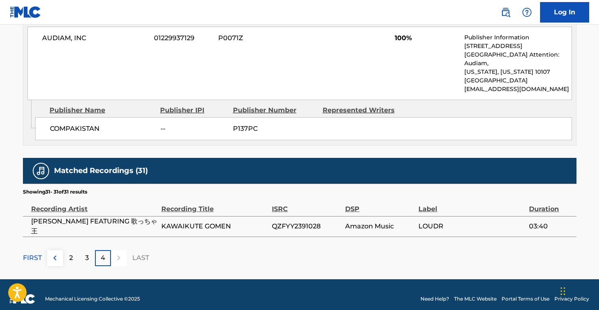
scroll to position [417, 0]
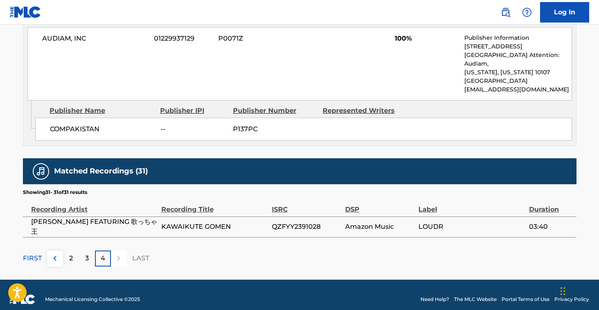
click at [34, 253] on p "FIRST" at bounding box center [32, 258] width 19 height 10
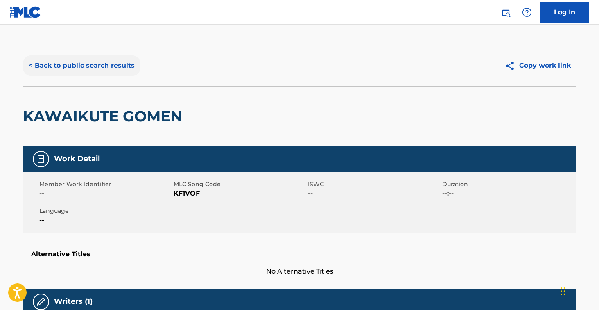
scroll to position [0, 0]
click at [94, 58] on button "< Back to public search results" at bounding box center [82, 65] width 118 height 20
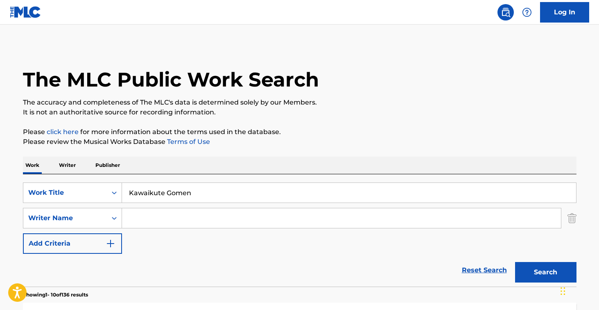
click at [192, 183] on input "Kawaikute Gomen" at bounding box center [349, 193] width 454 height 20
paste input "zarijyanainoyonamidawa"
click at [545, 272] on button "Search" at bounding box center [545, 272] width 61 height 20
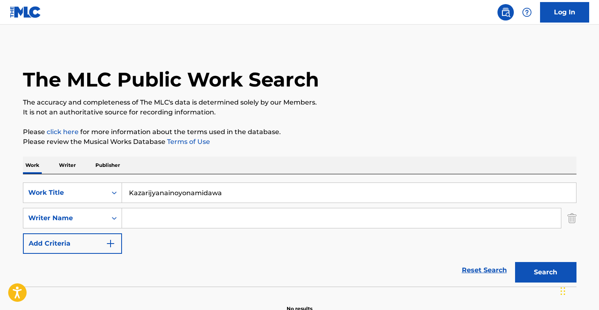
click at [192, 183] on input "Kazarijyanainoyonamidawa" at bounding box center [349, 193] width 454 height 20
paste input "It's not just a decoration, it's tears."
click at [545, 272] on button "Search" at bounding box center [545, 272] width 61 height 20
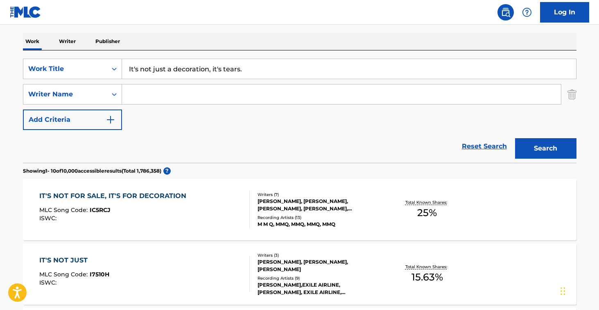
scroll to position [75, 0]
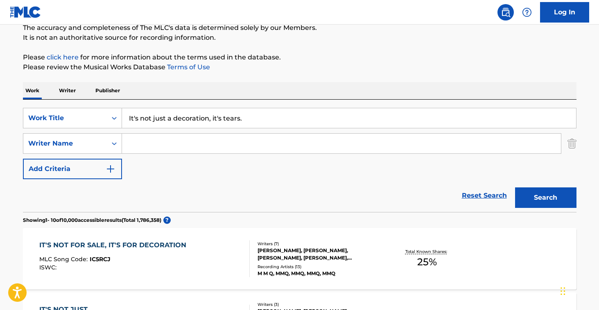
drag, startPoint x: 249, startPoint y: 119, endPoint x: 213, endPoint y: 118, distance: 36.4
click at [213, 118] on input "It's not just a decoration, it's tears." at bounding box center [349, 118] width 454 height 20
click at [545, 197] on button "Search" at bounding box center [545, 197] width 61 height 20
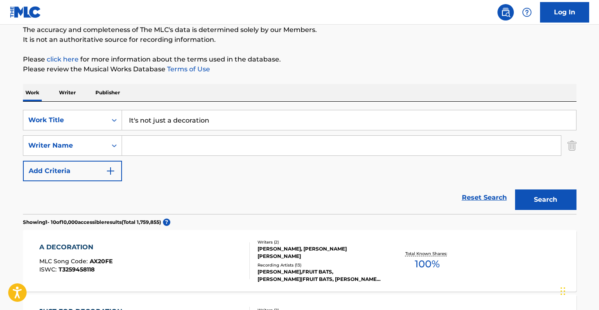
click at [545, 199] on button "Search" at bounding box center [545, 199] width 61 height 20
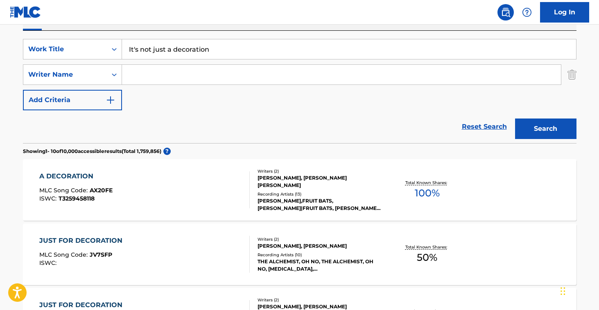
scroll to position [127, 0]
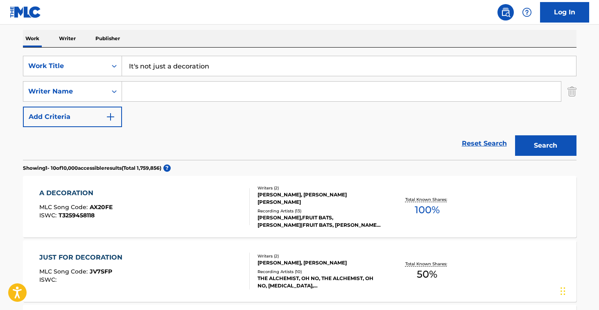
click at [133, 67] on input "It's not just a decoration" at bounding box center [349, 66] width 454 height 20
click at [545, 145] on button "Search" at bounding box center [545, 145] width 61 height 20
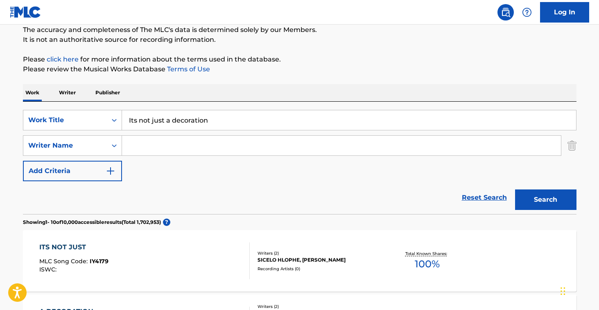
click at [134, 121] on input "Its not just a decoration" at bounding box center [349, 120] width 454 height 20
click at [545, 199] on button "Search" at bounding box center [545, 199] width 61 height 20
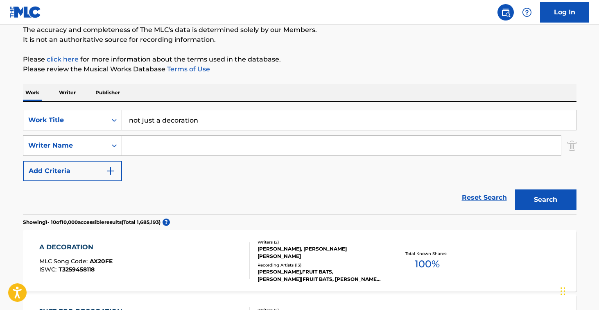
click at [170, 115] on input "not just a decoration" at bounding box center [349, 120] width 454 height 20
paste input "Motherland"
click at [170, 115] on input "Motherland just a decoration" at bounding box center [349, 120] width 454 height 20
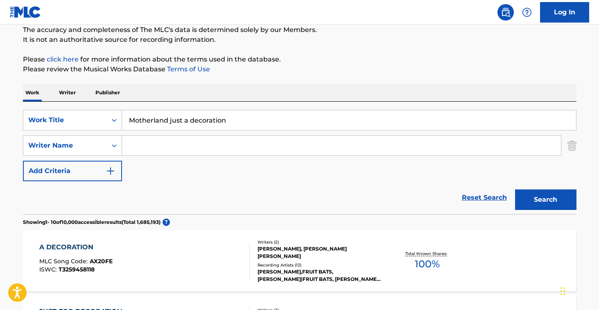
click at [170, 115] on input "Motherland just a decoration" at bounding box center [349, 120] width 454 height 20
paste input "Search Form"
type input "Motherland"
click at [545, 199] on button "Search" at bounding box center [545, 199] width 61 height 20
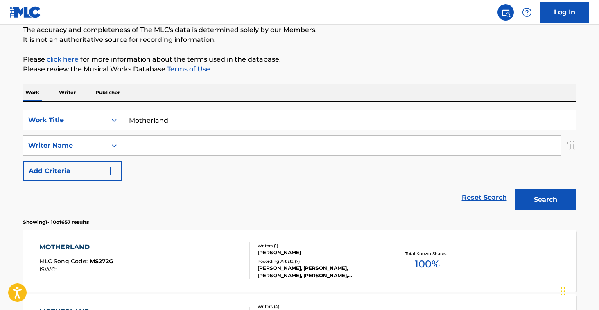
click at [212, 149] on input "Search Form" at bounding box center [341, 146] width 439 height 20
paste input "[PERSON_NAME]"
click at [545, 199] on button "Search" at bounding box center [545, 199] width 61 height 20
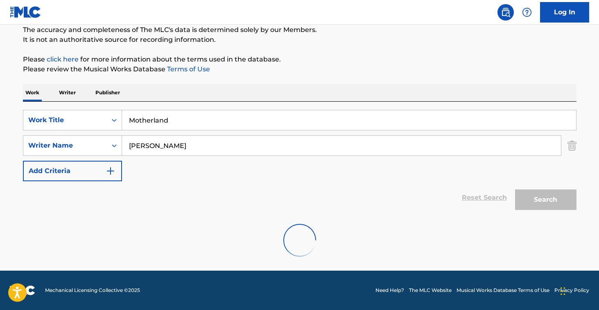
scroll to position [46, 0]
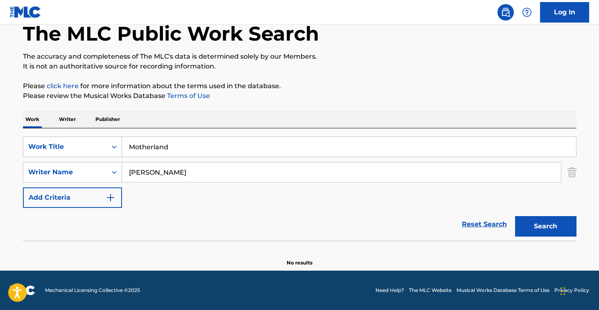
click at [134, 174] on input "[PERSON_NAME]" at bounding box center [341, 172] width 439 height 20
type input "Kajitsu"
click at [545, 226] on button "Search" at bounding box center [545, 226] width 61 height 20
click at [134, 173] on input "Kajitsu" at bounding box center [341, 172] width 439 height 20
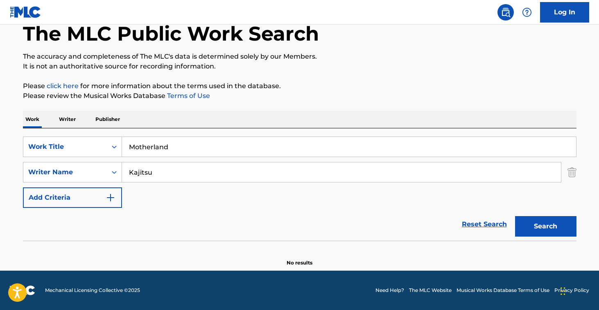
click at [134, 173] on input "Kajitsu" at bounding box center [341, 172] width 439 height 20
click at [545, 226] on button "Search" at bounding box center [545, 226] width 61 height 20
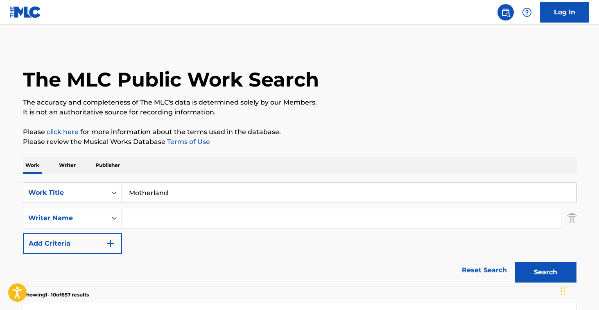
scroll to position [-1, 0]
click at [162, 221] on input "Search Form" at bounding box center [341, 218] width 439 height 20
paste input "煮る 果実"
click at [545, 272] on button "Search" at bounding box center [545, 272] width 61 height 20
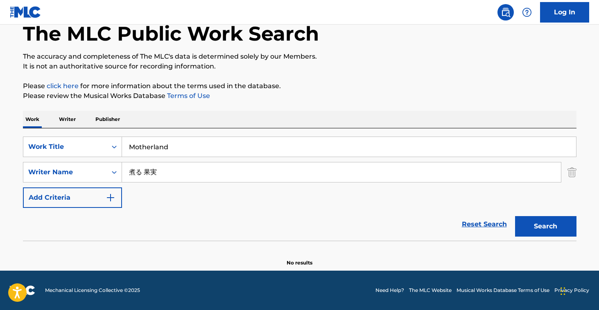
scroll to position [46, 0]
click at [148, 170] on input "煮る 果実" at bounding box center [341, 172] width 439 height 20
type input "実"
click at [545, 226] on button "Search" at bounding box center [545, 226] width 61 height 20
click at [149, 172] on input "実" at bounding box center [341, 172] width 439 height 20
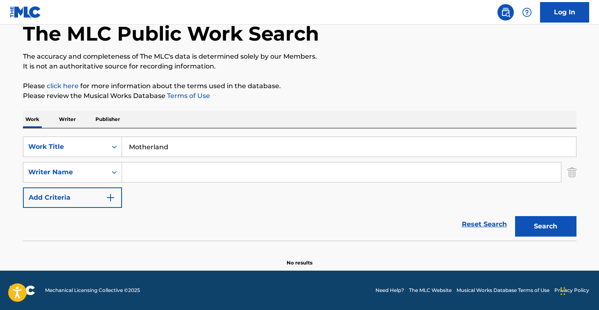
click at [545, 226] on button "Search" at bounding box center [545, 226] width 61 height 20
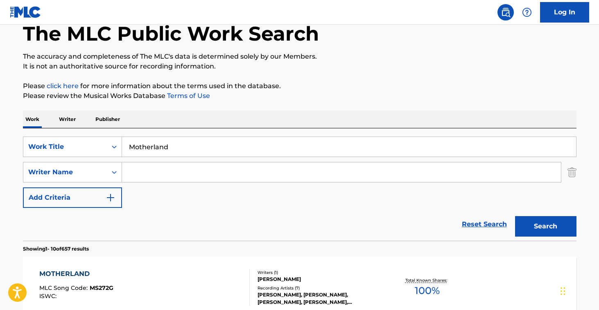
click at [178, 152] on input "Motherland" at bounding box center [349, 147] width 454 height 20
paste input "The World's Continuation"
type input "The World's Continuation"
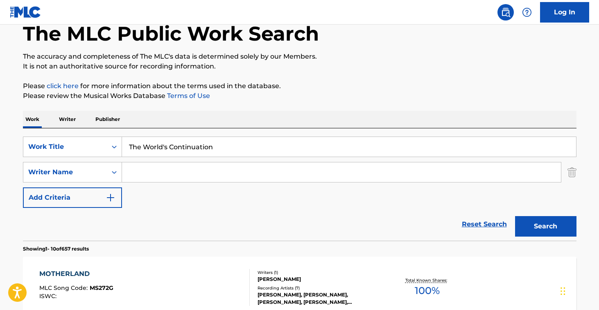
click at [545, 226] on button "Search" at bounding box center [545, 226] width 61 height 20
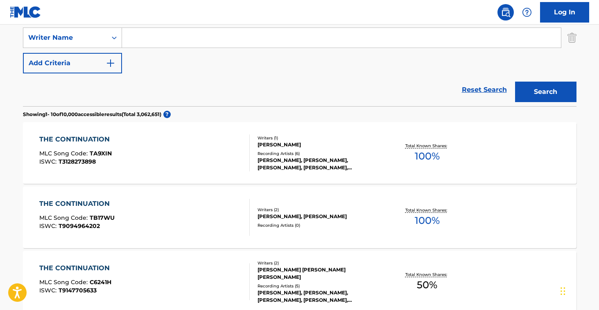
scroll to position [150, 0]
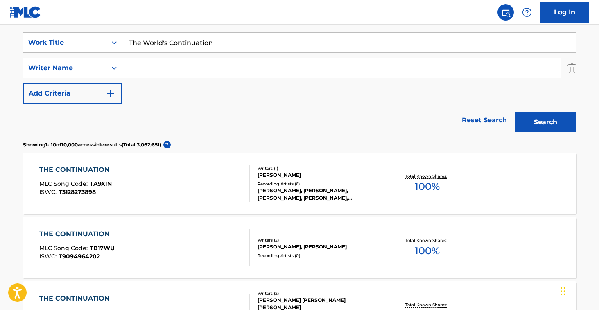
click at [207, 69] on input "Search Form" at bounding box center [341, 68] width 439 height 20
click at [545, 122] on button "Search" at bounding box center [545, 122] width 61 height 20
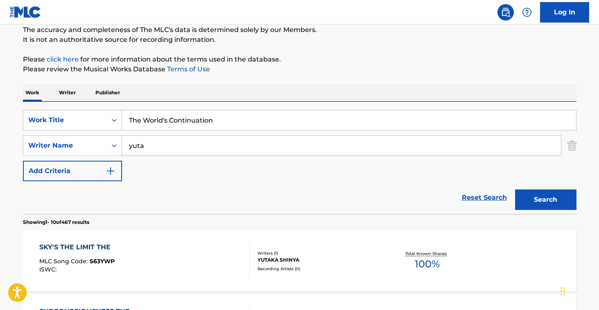
click at [190, 143] on input "yuta" at bounding box center [341, 146] width 439 height 20
paste input "Police Piccadilly"
type input "Police Piccadilly"
click at [212, 117] on input "The World's Continuation" at bounding box center [349, 120] width 454 height 20
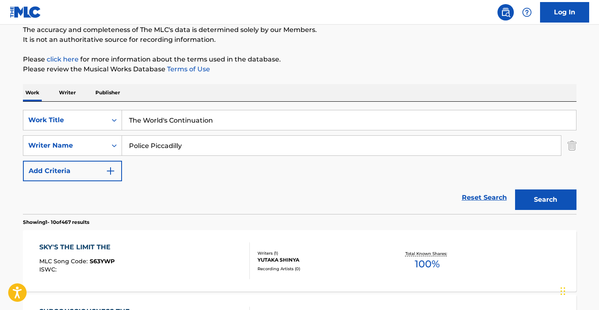
click at [212, 117] on input "The World's Continuation" at bounding box center [349, 120] width 454 height 20
type input "value"
click at [545, 199] on button "Search" at bounding box center [545, 199] width 61 height 20
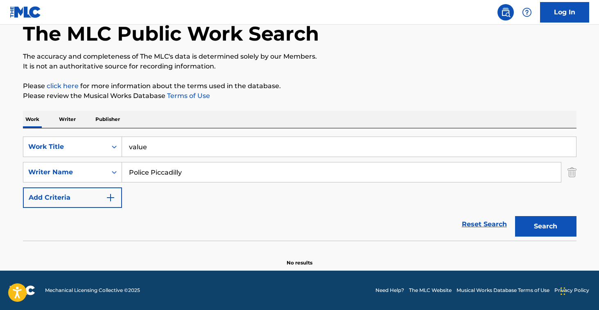
scroll to position [46, 0]
click at [209, 172] on input "Police Piccadilly" at bounding box center [341, 172] width 439 height 20
paste input "ポリスピカデリー"
click at [209, 172] on input "Police ポリスピカデリー" at bounding box center [341, 172] width 439 height 20
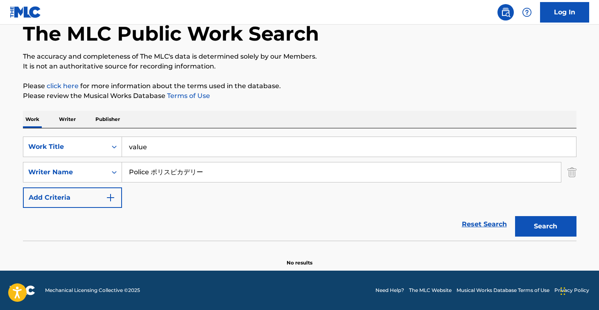
click at [209, 172] on input "Police ポリスピカデリー" at bounding box center [341, 172] width 439 height 20
paste input "Search Form"
type input "ポリスピカデリー"
click at [545, 226] on button "Search" at bounding box center [545, 226] width 61 height 20
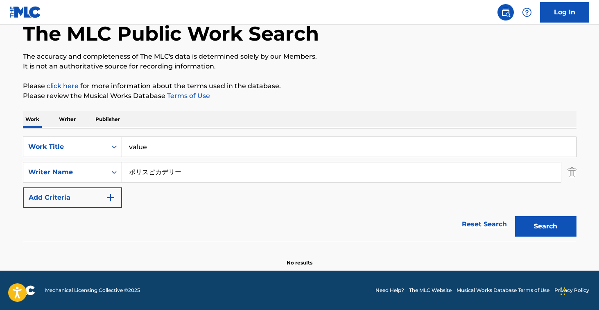
click at [218, 149] on input "value" at bounding box center [349, 147] width 454 height 20
paste input "Villain"
type input "Villain"
click at [208, 175] on input "ポリスピカデリー" at bounding box center [341, 172] width 439 height 20
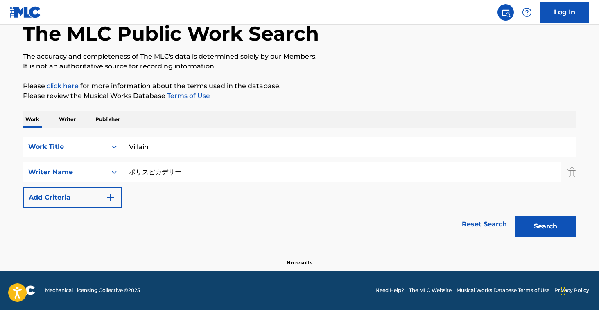
click at [208, 175] on input "ポリスピカデリー" at bounding box center [341, 172] width 439 height 20
type input "ポ"
click at [545, 226] on button "Search" at bounding box center [545, 226] width 61 height 20
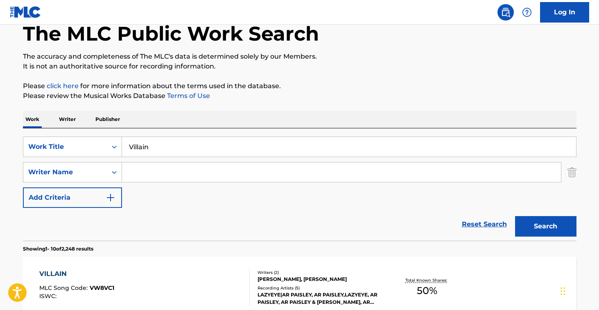
paste input "Teniwoha"
click at [545, 226] on button "Search" at bounding box center [545, 226] width 61 height 20
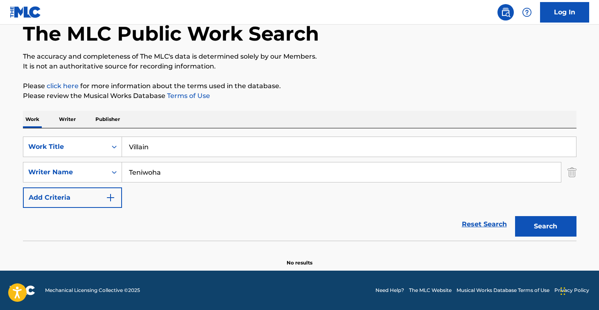
click at [185, 174] on input "Teniwoha" at bounding box center [341, 172] width 439 height 20
click at [545, 226] on button "Search" at bounding box center [545, 226] width 61 height 20
click at [191, 174] on input "ado" at bounding box center [341, 172] width 439 height 20
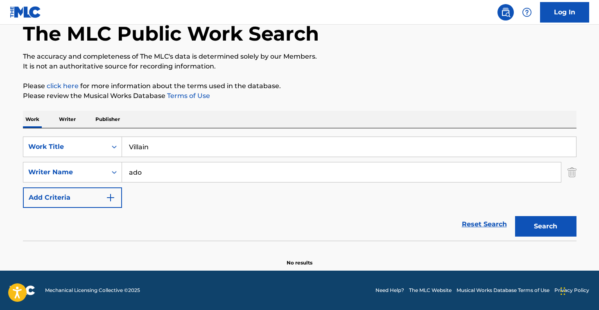
paste input "Teniwoha"
type input "Teniwoha"
click at [545, 226] on button "Search" at bounding box center [545, 226] width 61 height 20
click at [208, 134] on div "SearchWithCriteriaf92abebd-4073-4d8f-83e2-5aadcc172085 Work Title Villain Searc…" at bounding box center [300, 184] width 554 height 112
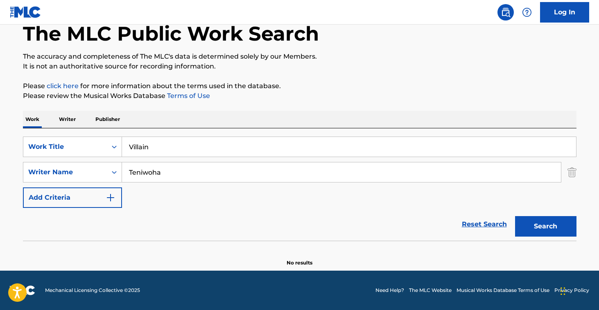
click at [208, 143] on input "Villain" at bounding box center [349, 147] width 454 height 20
paste input "Where the Wind Blows"
type input "Where the Wind Blows"
click at [201, 168] on input "Teniwoha" at bounding box center [341, 172] width 439 height 20
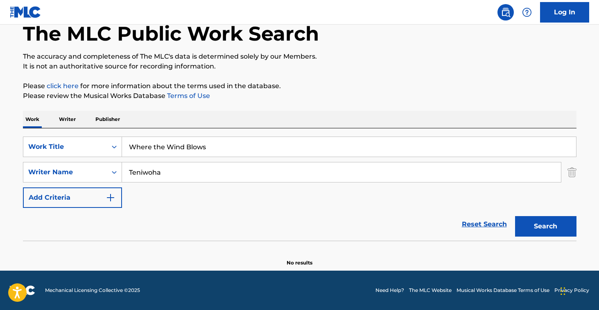
click at [201, 168] on input "Teniwoha" at bounding box center [341, 172] width 439 height 20
click at [545, 226] on button "Search" at bounding box center [545, 226] width 61 height 20
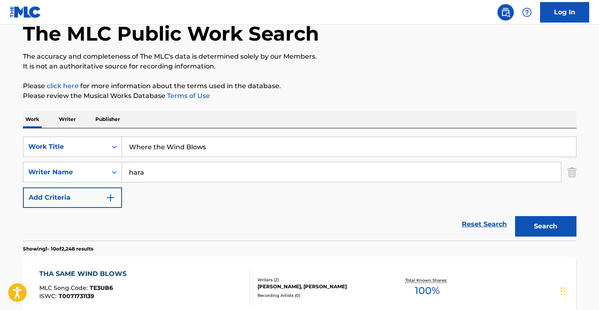
click at [201, 166] on input "hara" at bounding box center [341, 172] width 439 height 20
click at [545, 226] on button "Search" at bounding box center [545, 226] width 61 height 20
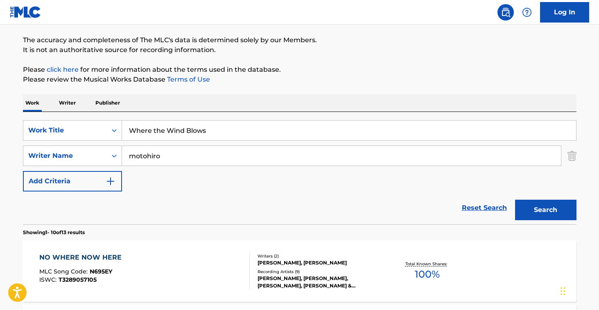
scroll to position [102, 0]
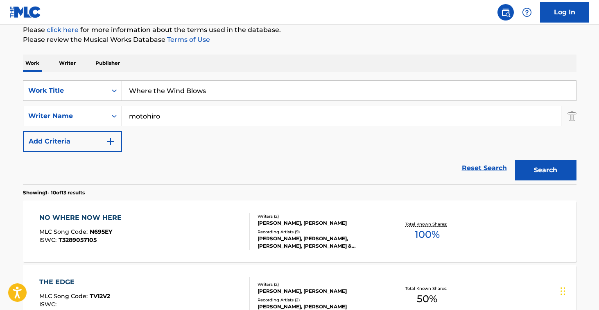
click at [186, 119] on input "motohiro" at bounding box center [341, 116] width 439 height 20
type input "hata"
click at [545, 170] on button "Search" at bounding box center [545, 170] width 61 height 20
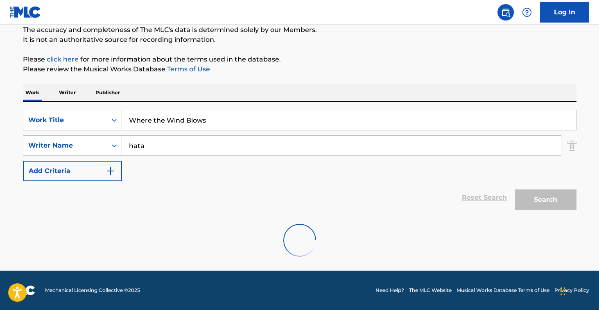
scroll to position [72, 0]
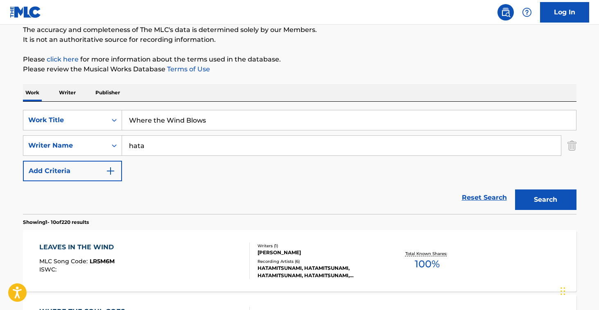
click at [219, 120] on input "Where the Wind Blows" at bounding box center [349, 120] width 454 height 20
paste input "Yoru No Pierrot"
type input "Where the Wind Yoru No Pierrot"
click at [208, 147] on input "hata" at bounding box center [341, 146] width 439 height 20
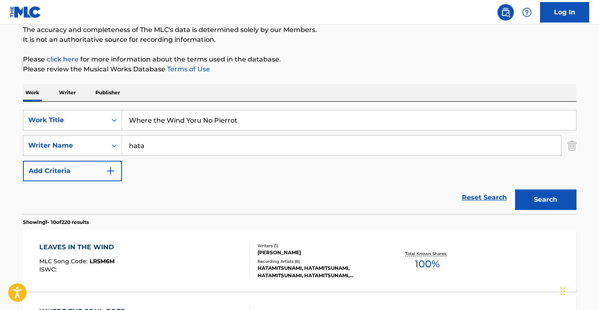
click at [208, 147] on input "hata" at bounding box center [341, 146] width 439 height 20
paste input "Yoru No Pierrot"
type input "Yoru No Pierrot"
click at [220, 125] on input "Where the Wind Yoru No Pierrot" at bounding box center [349, 120] width 454 height 20
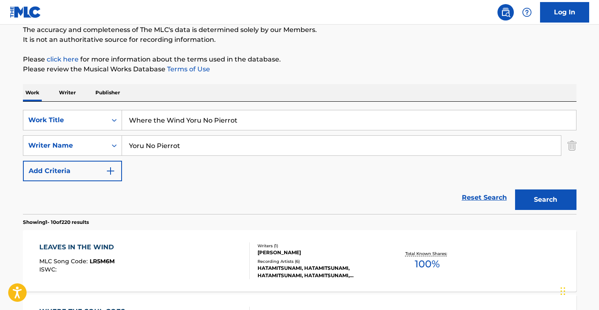
click at [220, 125] on input "Where the Wind Yoru No Pierrot" at bounding box center [349, 120] width 454 height 20
paste input "Search Form"
type input "Yoru No Pierrot"
click at [212, 145] on input "Yoru No Pierrot" at bounding box center [341, 146] width 439 height 20
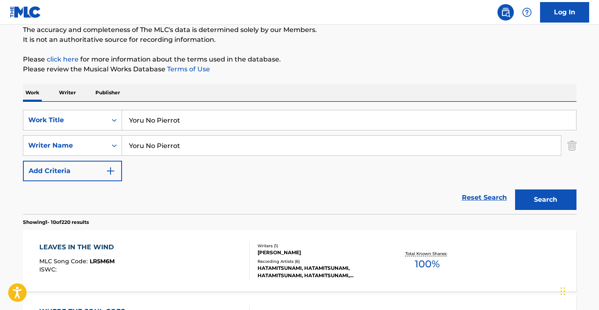
click at [212, 145] on input "Yoru No Pierrot" at bounding box center [341, 146] width 439 height 20
click at [545, 199] on button "Search" at bounding box center [545, 199] width 61 height 20
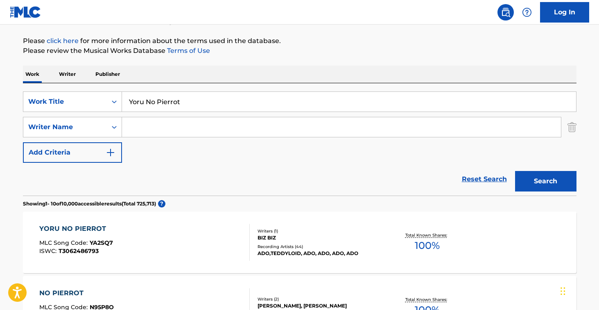
scroll to position [106, 0]
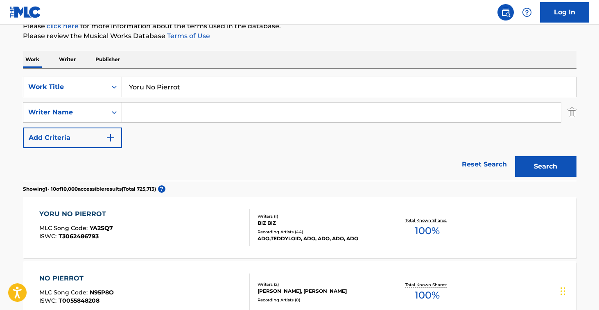
click at [211, 221] on div "YORU NO PIERROT MLC Song Code : YA2SQ7 ISWC : T3062486793" at bounding box center [144, 227] width 210 height 37
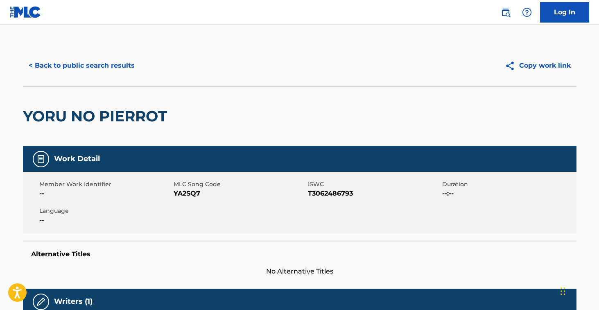
click at [188, 192] on span "YA2SQ7" at bounding box center [240, 193] width 132 height 10
copy span "YA2SQ7"
click at [108, 73] on button "< Back to public search results" at bounding box center [82, 65] width 118 height 20
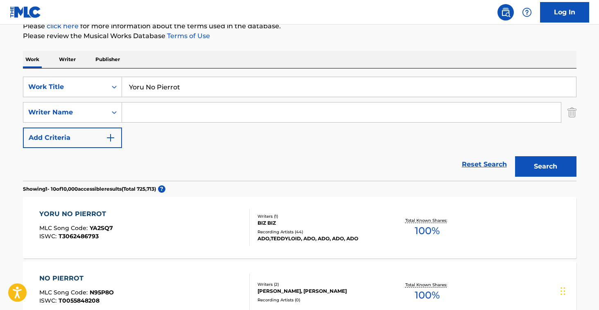
click at [73, 61] on p "Writer" at bounding box center [68, 59] width 22 height 17
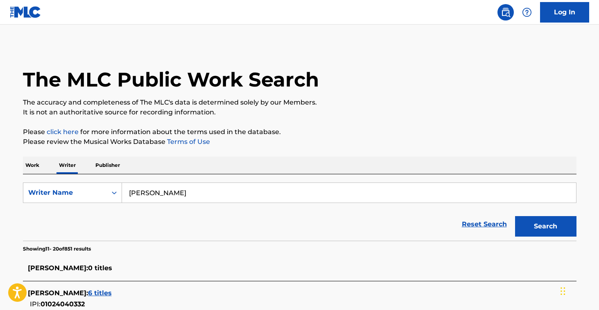
click at [155, 195] on input "[PERSON_NAME]" at bounding box center [349, 193] width 454 height 20
paste input ""[PERSON_NAME]""
click at [545, 226] on button "Search" at bounding box center [545, 226] width 61 height 20
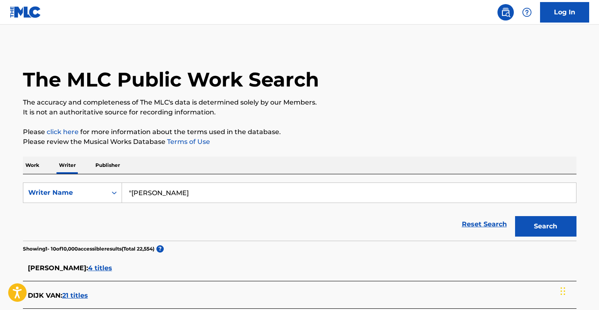
click at [131, 190] on input ""[PERSON_NAME]" at bounding box center [349, 193] width 454 height 20
type input "[PERSON_NAME]"
click at [545, 226] on button "Search" at bounding box center [545, 226] width 61 height 20
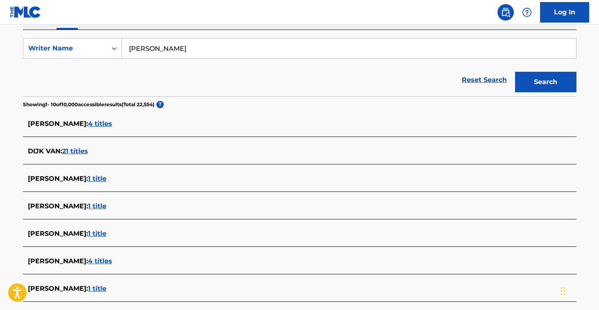
scroll to position [79, 0]
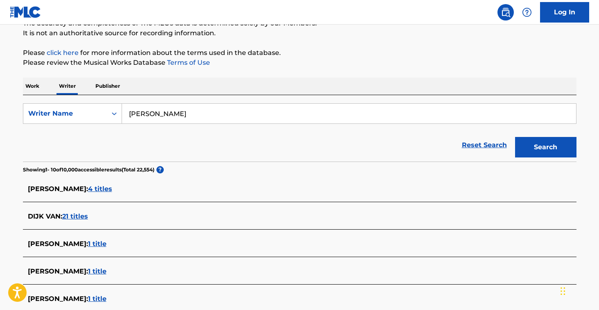
click at [156, 112] on input "[PERSON_NAME]" at bounding box center [349, 114] width 454 height 20
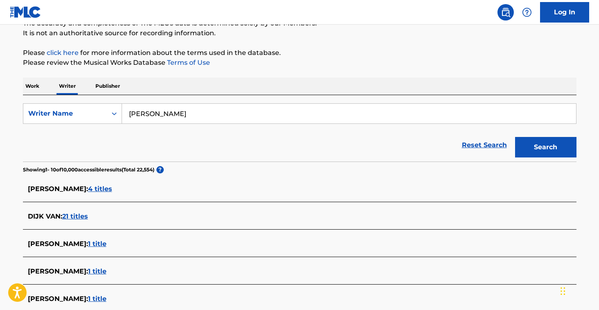
click at [39, 85] on p "Work" at bounding box center [32, 85] width 19 height 17
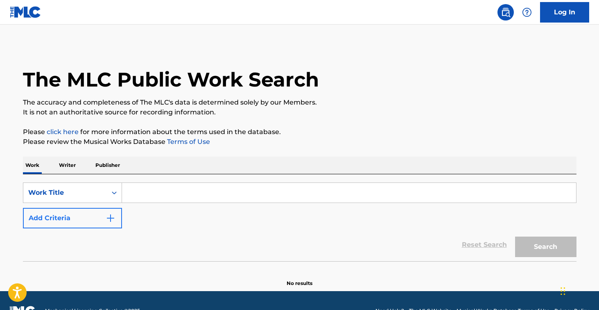
click at [105, 217] on button "Add Criteria" at bounding box center [72, 218] width 99 height 20
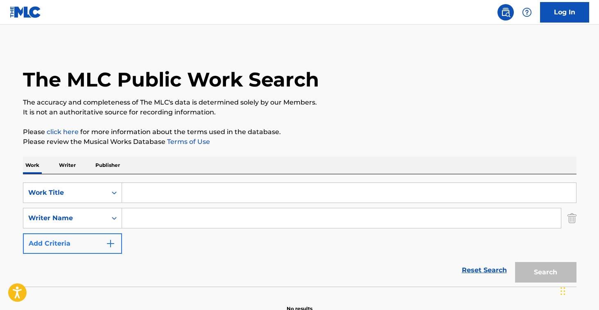
click at [138, 217] on input "Search Form" at bounding box center [341, 218] width 439 height 20
type input "[PERSON_NAME]"
click at [165, 194] on input "Search Form" at bounding box center [349, 193] width 454 height 20
paste input "Pondering Hearts"
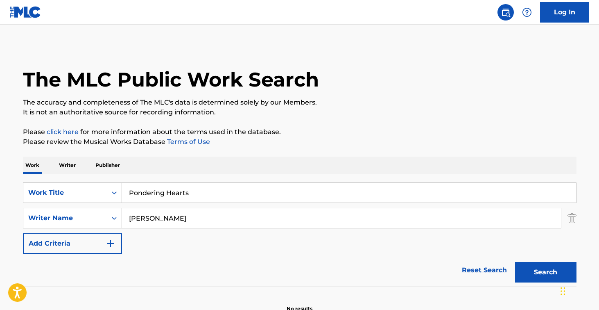
type input "Pondering Hearts"
click at [545, 272] on button "Search" at bounding box center [545, 272] width 61 height 20
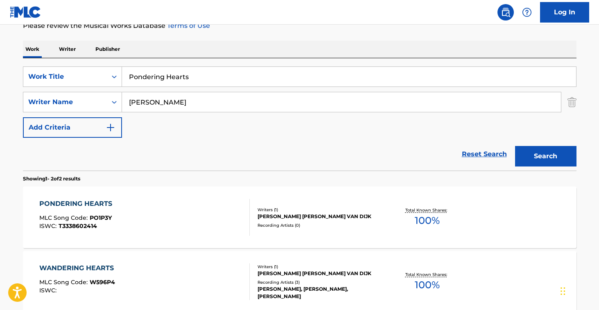
scroll to position [118, 0]
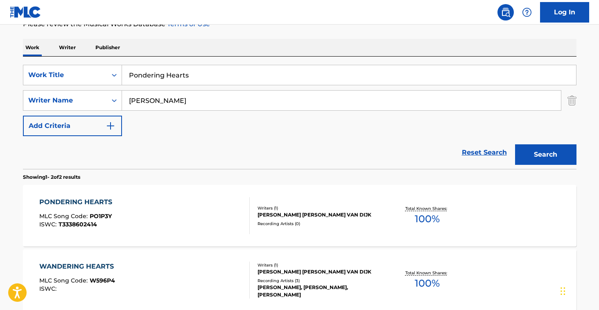
click at [174, 212] on div "PONDERING HEARTS MLC Song Code : PO1P3Y ISWC : T3338602414" at bounding box center [144, 215] width 210 height 37
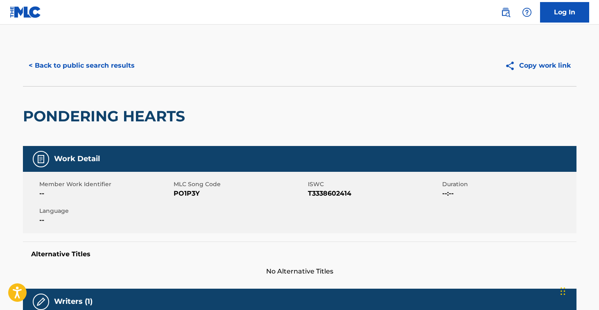
click at [190, 193] on span "PO1P3Y" at bounding box center [240, 193] width 132 height 10
copy span "PO1P3Y"
